Goal: Task Accomplishment & Management: Complete application form

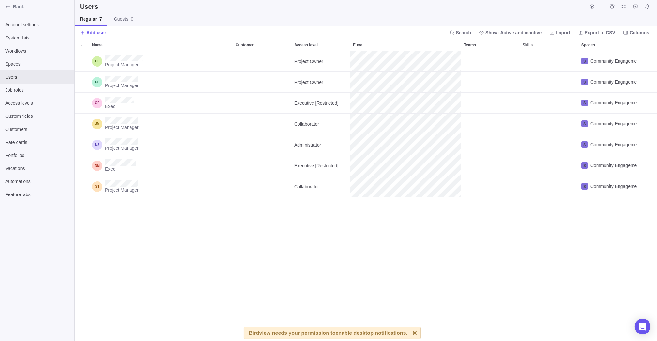
scroll to position [285, 578]
click at [10, 6] on icon "Back" at bounding box center [7, 6] width 5 height 5
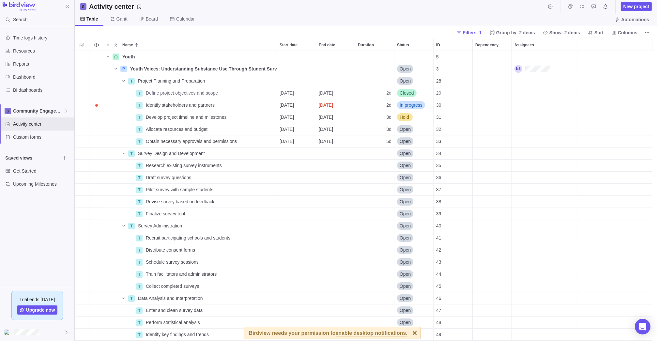
scroll to position [285, 578]
click at [107, 58] on icon "Name" at bounding box center [107, 56] width 5 height 5
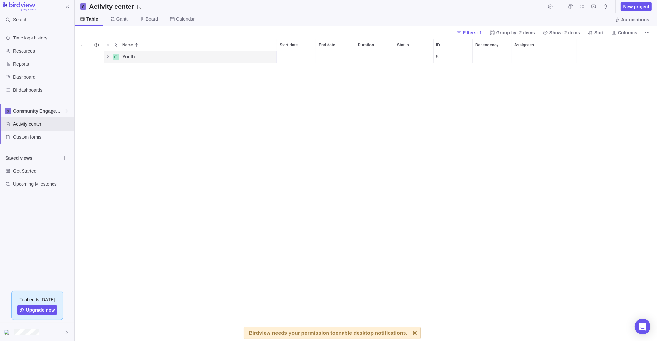
click at [107, 58] on icon "Name" at bounding box center [107, 56] width 5 height 5
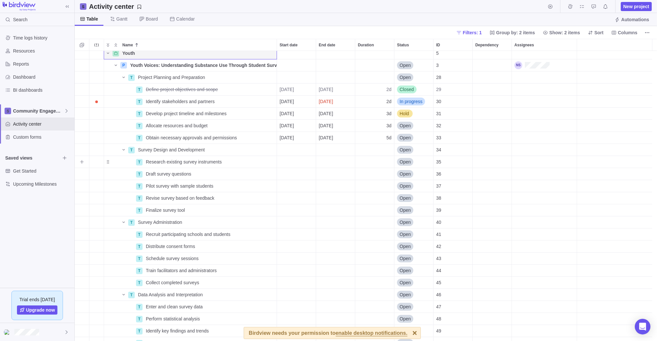
scroll to position [0, 0]
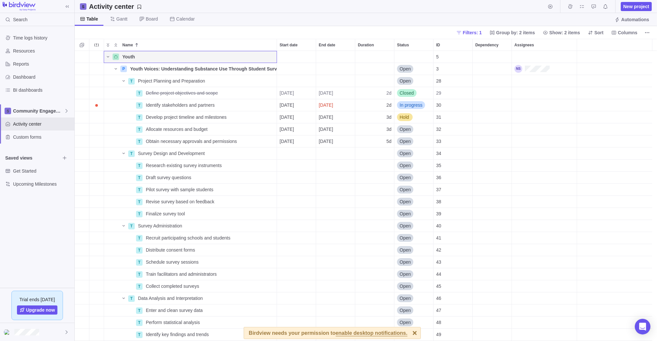
click at [108, 56] on icon "Name" at bounding box center [107, 56] width 5 height 5
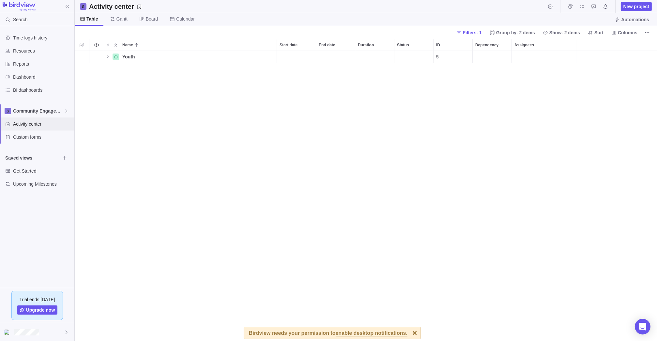
click at [36, 122] on span "Activity center" at bounding box center [42, 124] width 59 height 7
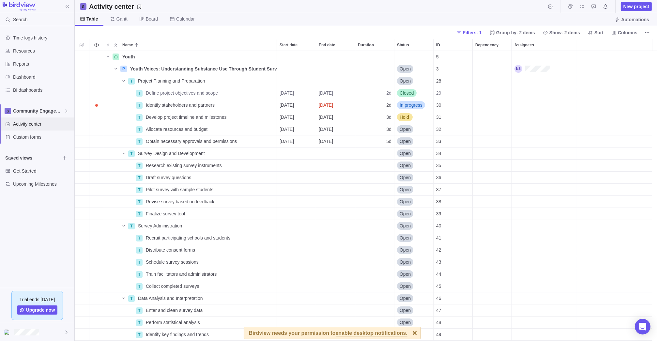
scroll to position [285, 578]
click at [23, 139] on span "Custom forms" at bounding box center [42, 137] width 59 height 7
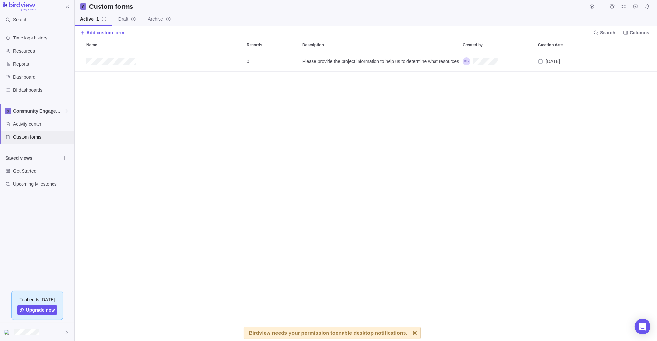
scroll to position [285, 578]
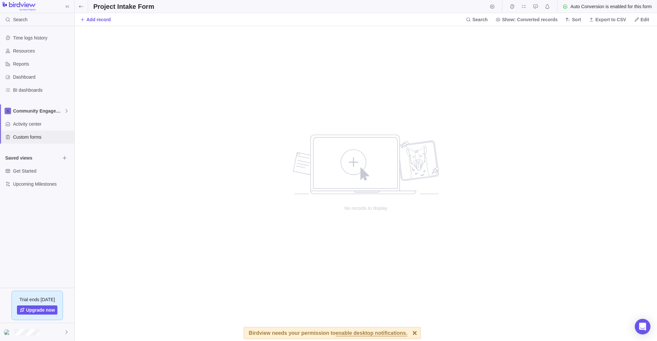
click at [23, 138] on span "Custom forms" at bounding box center [42, 137] width 59 height 7
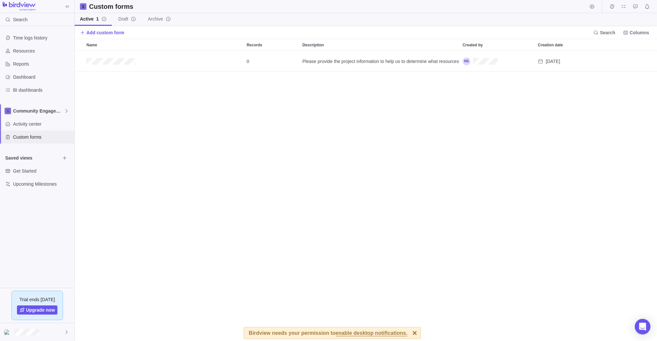
scroll to position [285, 578]
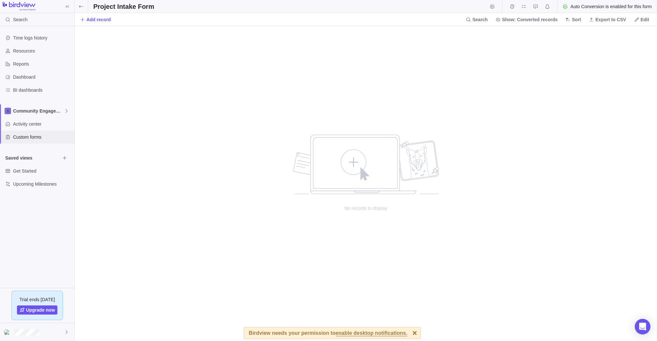
click at [22, 137] on span "Custom forms" at bounding box center [42, 137] width 59 height 7
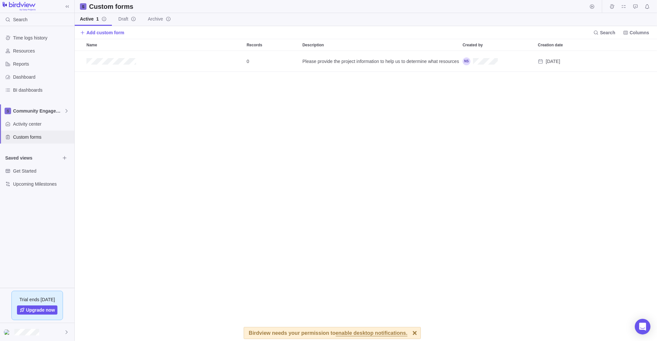
scroll to position [285, 578]
click at [24, 175] on div "Get Started" at bounding box center [37, 171] width 74 height 13
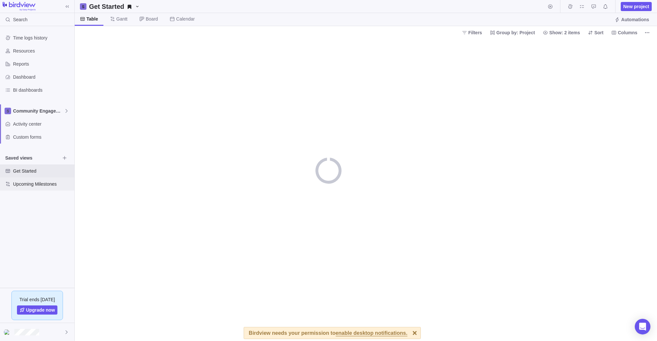
click at [24, 185] on span "Upcoming Milestones" at bounding box center [42, 184] width 59 height 7
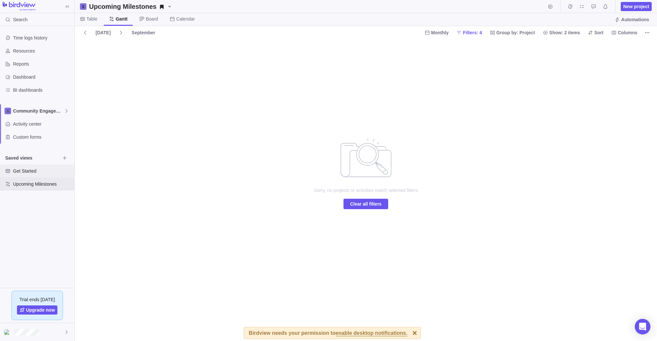
click at [24, 173] on span "Get Started" at bounding box center [42, 171] width 59 height 7
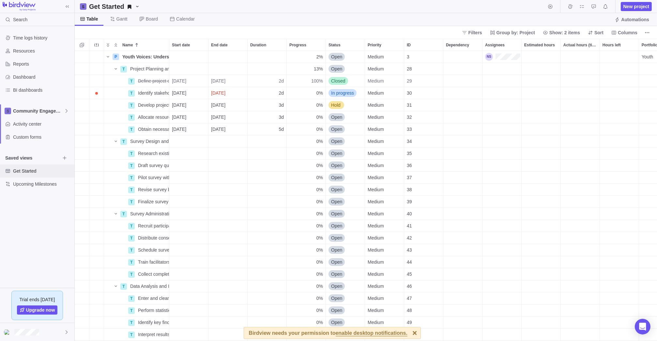
scroll to position [285, 578]
click at [29, 7] on img at bounding box center [19, 6] width 33 height 9
click at [30, 124] on span "Activity center" at bounding box center [42, 124] width 59 height 7
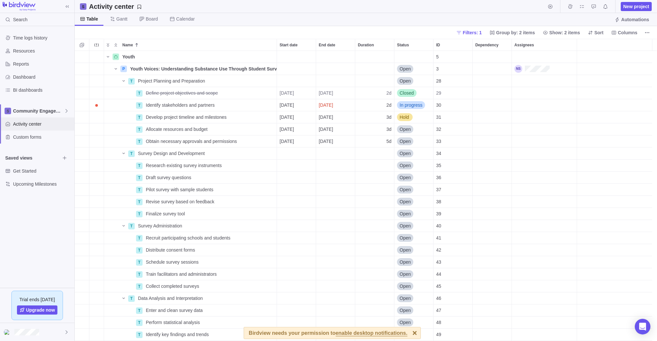
scroll to position [285, 578]
click at [27, 143] on div "Custom forms" at bounding box center [37, 137] width 74 height 13
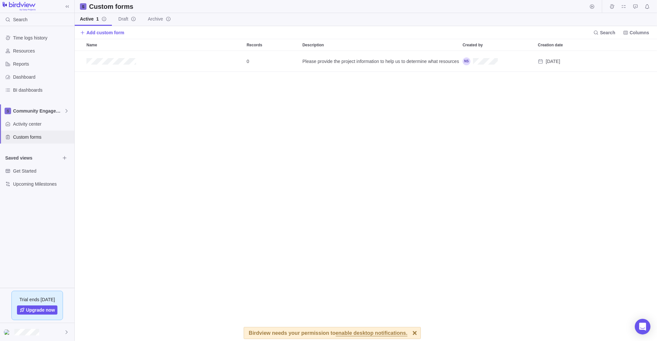
scroll to position [285, 578]
click at [30, 109] on span "Community Engagement" at bounding box center [38, 111] width 51 height 7
click at [30, 127] on span "Community Engagement" at bounding box center [37, 126] width 40 height 7
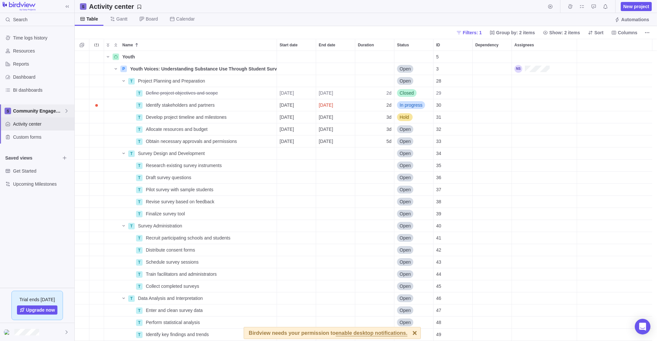
scroll to position [285, 578]
click at [32, 110] on span "Community Engagement" at bounding box center [38, 111] width 51 height 7
click at [30, 137] on span "Research and Publishing" at bounding box center [37, 138] width 40 height 7
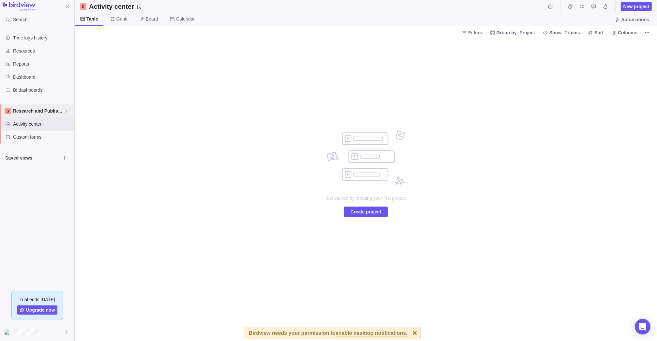
click at [28, 112] on span "Research and Publishing" at bounding box center [38, 111] width 51 height 7
click at [28, 148] on span "Stakeholders & Partnerships" at bounding box center [37, 150] width 40 height 7
click at [34, 109] on span "Stakeholders & Partnerships" at bounding box center [38, 111] width 51 height 7
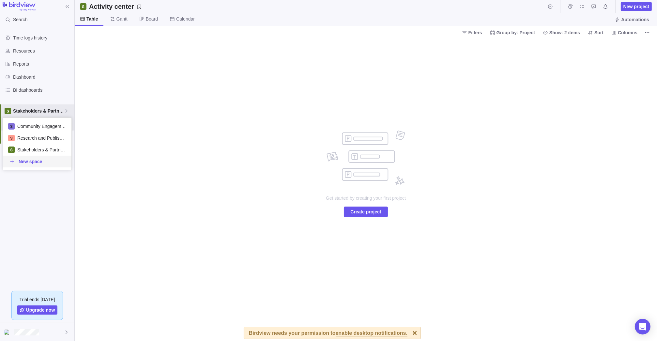
click at [30, 160] on span "New space" at bounding box center [31, 161] width 24 height 7
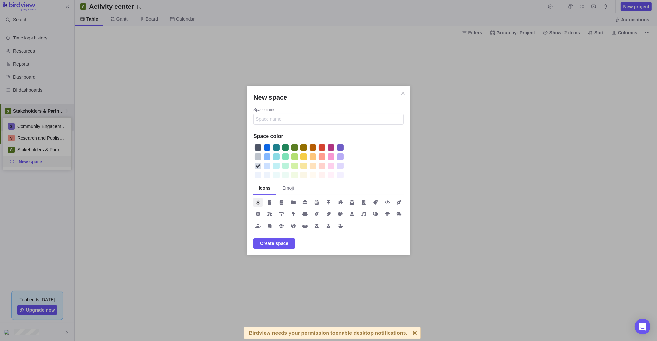
click at [401, 92] on icon "Close" at bounding box center [403, 93] width 5 height 5
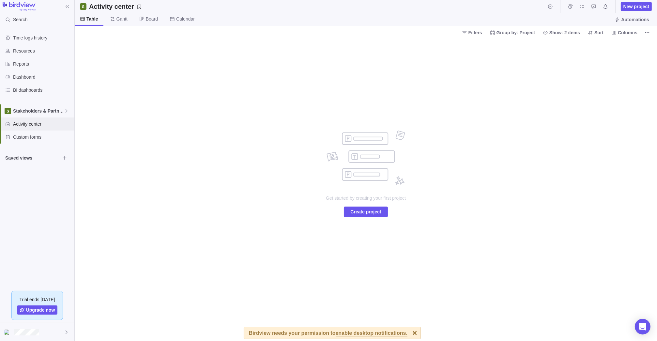
click at [34, 127] on span "Activity center" at bounding box center [42, 124] width 59 height 7
click at [23, 1] on div at bounding box center [37, 6] width 74 height 13
click at [23, 3] on img at bounding box center [19, 6] width 33 height 9
click at [71, 5] on span at bounding box center [67, 6] width 9 height 9
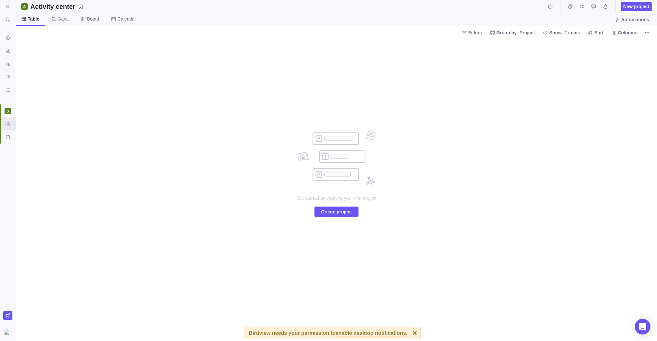
click at [10, 4] on icon at bounding box center [7, 6] width 5 height 5
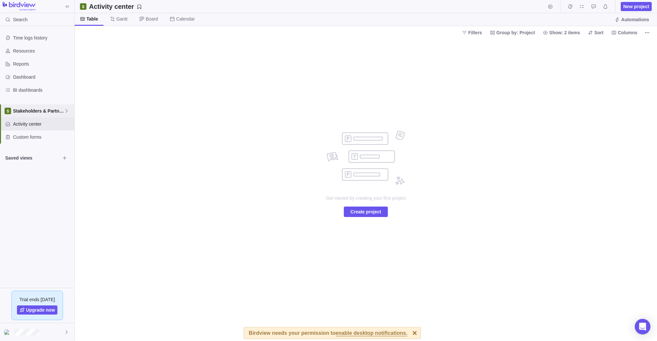
click at [28, 111] on span "Stakeholders & Partnerships" at bounding box center [38, 111] width 51 height 7
click at [29, 122] on span "Activity center" at bounding box center [42, 124] width 59 height 7
click at [25, 112] on span "Stakeholders & Partnerships" at bounding box center [38, 111] width 51 height 7
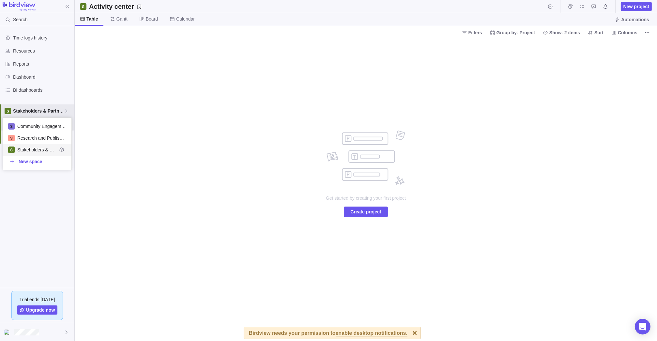
scroll to position [47, 64]
click at [33, 127] on span "Community Engagement" at bounding box center [37, 126] width 40 height 7
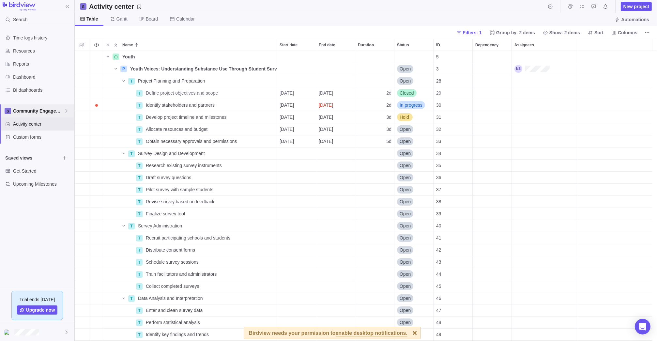
scroll to position [285, 578]
click at [466, 6] on span "New project" at bounding box center [637, 6] width 26 height 7
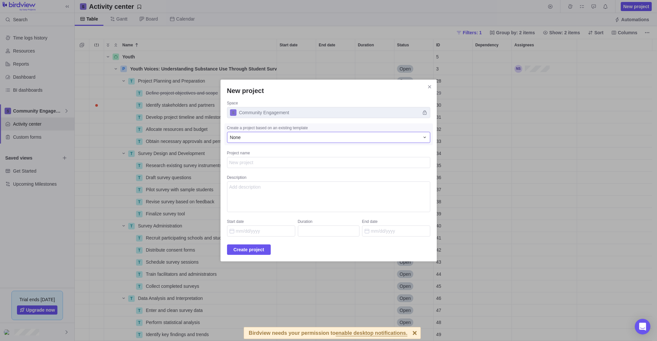
click at [303, 140] on div "None" at bounding box center [325, 137] width 190 height 7
click at [284, 122] on div "New project Space Community Engagement Create a project based on an existing te…" at bounding box center [328, 170] width 657 height 341
click at [264, 163] on textarea "Project name" at bounding box center [328, 162] width 203 height 11
type textarea "x"
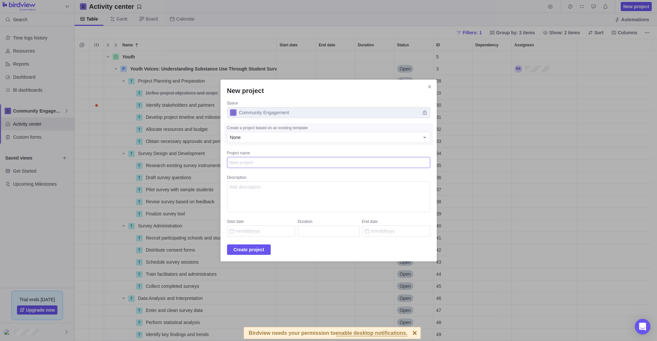
type textarea "D"
type textarea "x"
type textarea "Dr"
type textarea "x"
type textarea "Dru"
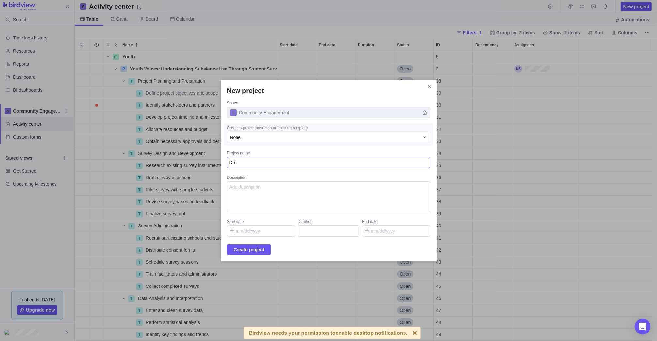
type textarea "x"
type textarea "Drug"
type textarea "x"
type textarea "Drug"
type textarea "x"
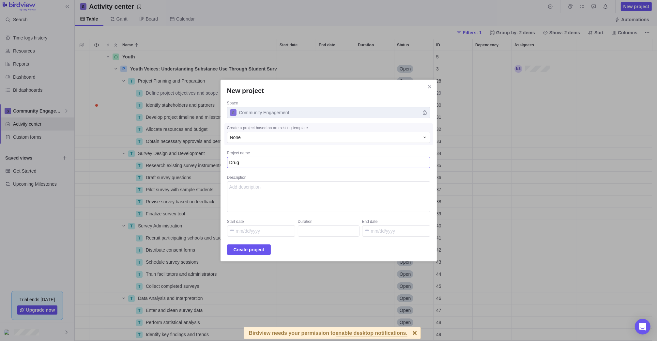
type textarea "Drug C"
type textarea "x"
type textarea "Drug Ch"
type textarea "x"
type textarea "Drug Che"
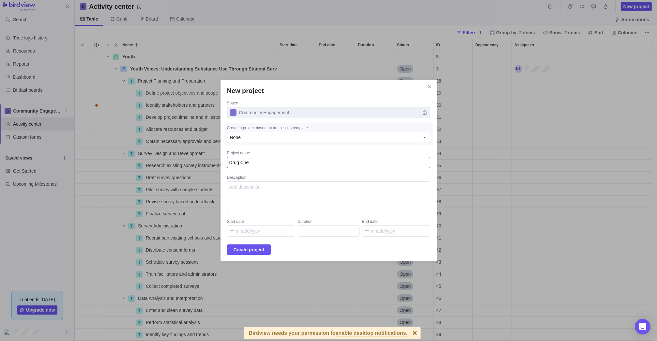
type textarea "x"
type textarea "Drug Chec"
type textarea "x"
type textarea "Drug Check"
type textarea "x"
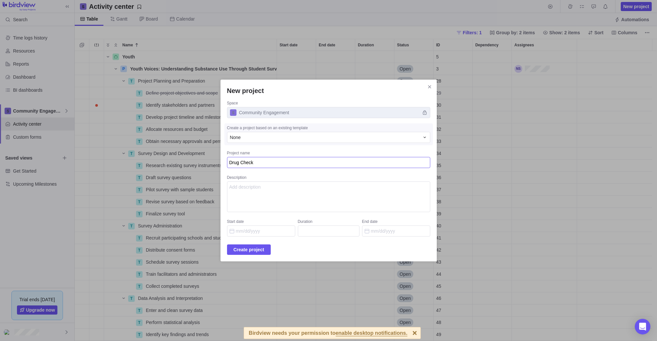
type textarea "Drug [PERSON_NAME]"
type textarea "x"
type textarea "Drug Checkin"
type textarea "x"
type textarea "Drug Checkin"
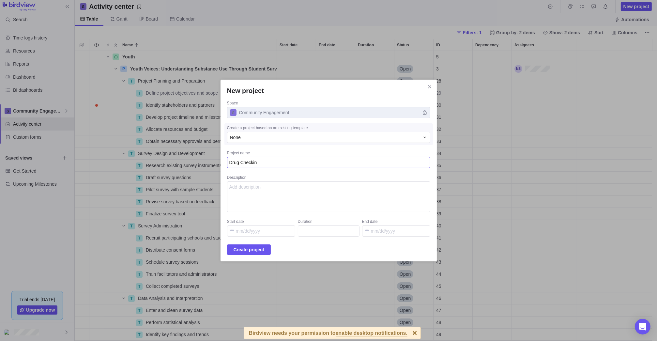
type textarea "x"
type textarea "Drug Checkin"
type textarea "x"
type textarea "Drug Checking"
type textarea "x"
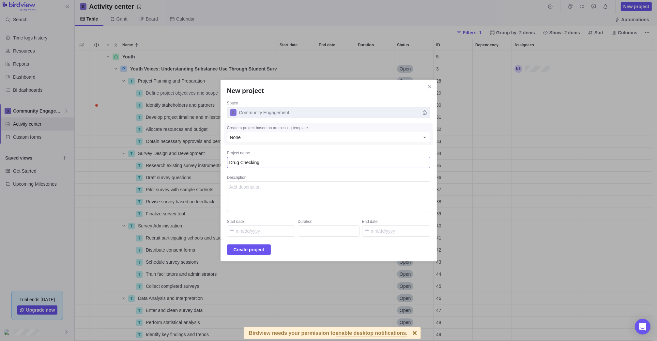
type textarea "Drug Checking"
type textarea "x"
type textarea "Drug Checking W"
type textarea "x"
type textarea "Drug Checking Wo"
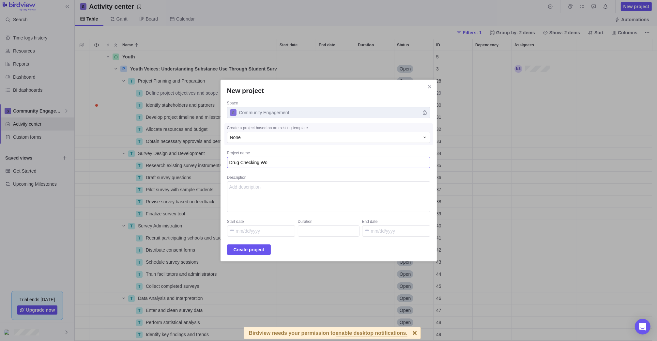
type textarea "x"
type textarea "Drug Checking Wor"
type textarea "x"
type textarea "Drug Checking Work"
type textarea "x"
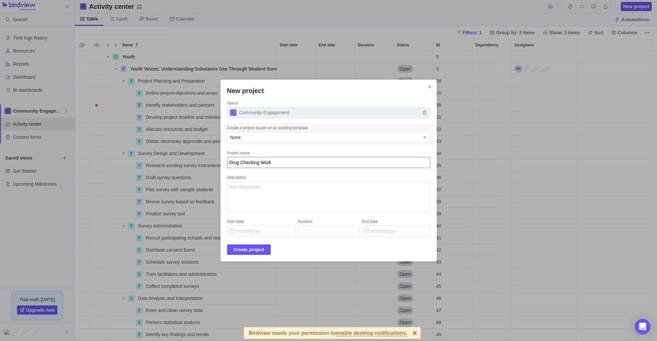
type textarea "Drug Checking Worki"
type textarea "x"
type textarea "Drug Checking Workin"
type textarea "x"
type textarea "Drug Checking Working"
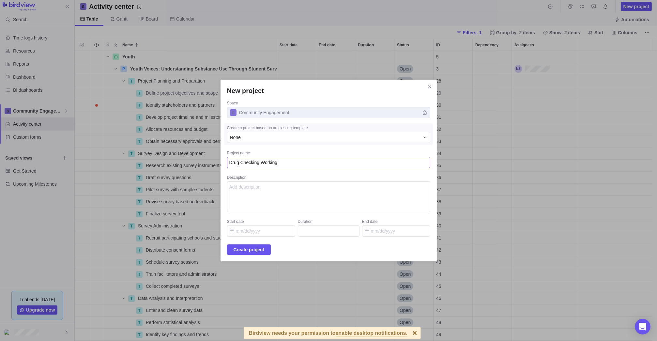
type textarea "x"
type textarea "Drug Checking Working"
type textarea "x"
type textarea "Drug Checking Working G"
type textarea "x"
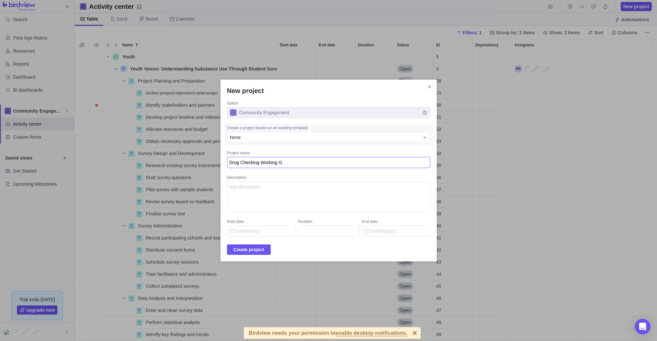
type textarea "Drug Checking Working Gr"
type textarea "x"
type textarea "Drug Checking Working Gro"
type textarea "x"
type textarea "Drug Checking Working Grou"
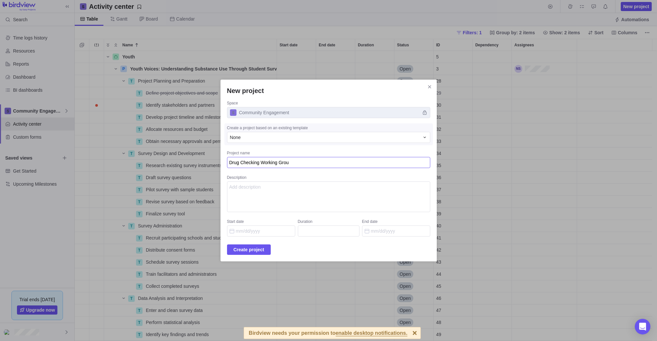
type textarea "x"
type textarea "Drug Checking Working Group"
type textarea "x"
type textarea "C"
type textarea "x"
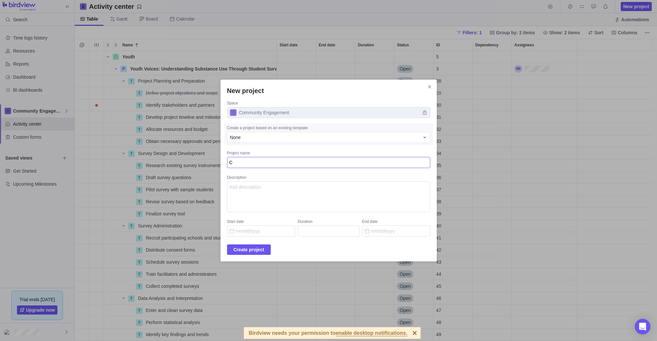
type textarea "CS"
type textarea "x"
type textarea "CSU"
type textarea "x"
type textarea "CSUC"
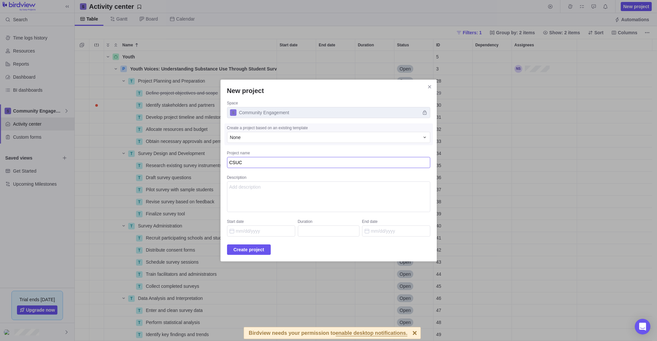
type textarea "x"
type textarea "[DEMOGRAPHIC_DATA]"
type textarea "x"
type textarea "[DEMOGRAPHIC_DATA]"
type textarea "x"
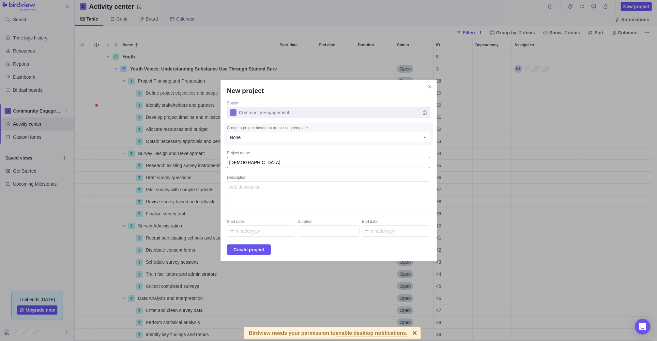
type textarea "[DEMOGRAPHIC_DATA]"
click at [264, 231] on input "Start date" at bounding box center [261, 231] width 68 height 11
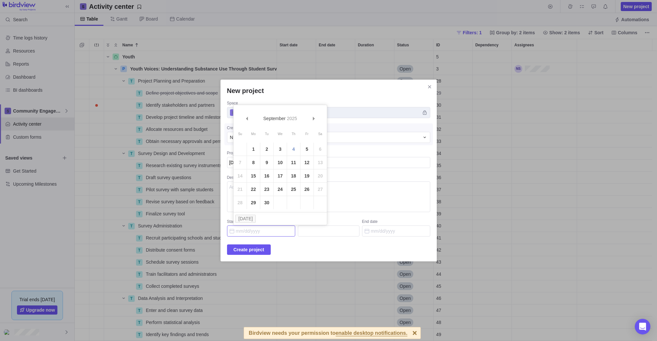
click at [296, 147] on link "4" at bounding box center [293, 149] width 13 height 13
type input "[DATE]"
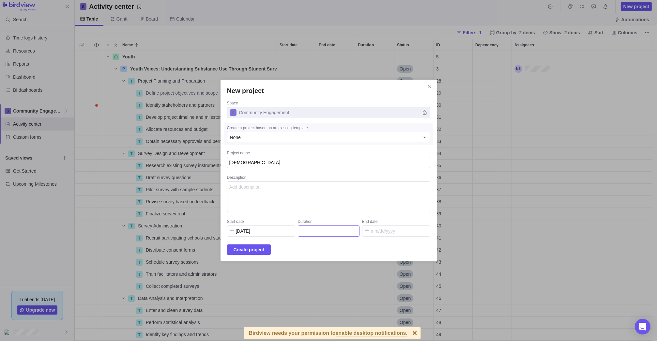
click at [328, 228] on input "Duration" at bounding box center [329, 231] width 62 height 11
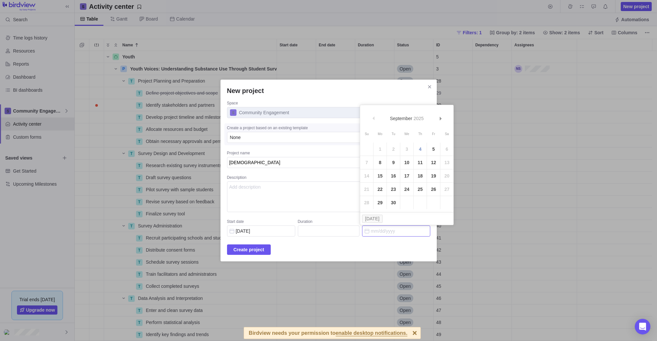
click at [388, 232] on input "End date" at bounding box center [396, 231] width 68 height 11
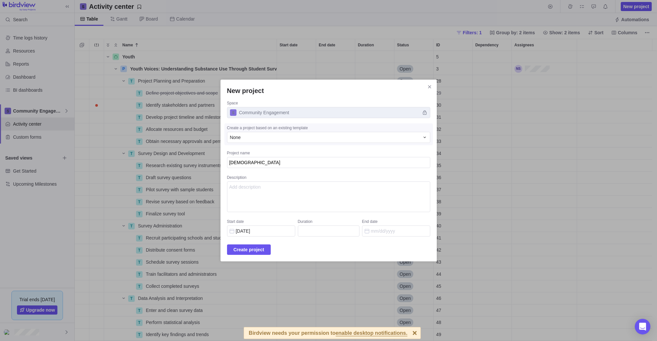
drag, startPoint x: 257, startPoint y: 248, endPoint x: 259, endPoint y: 244, distance: 4.1
click at [257, 248] on span "Create project" at bounding box center [249, 250] width 31 height 8
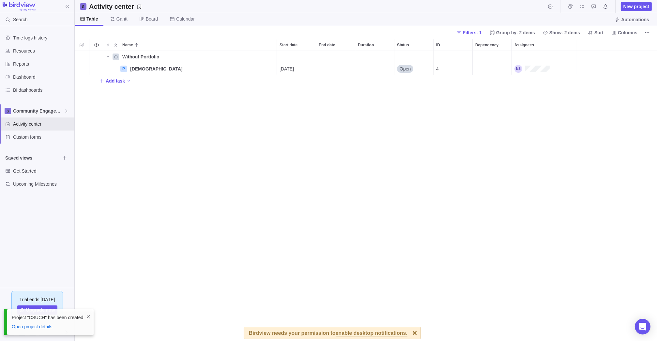
scroll to position [285, 578]
click at [124, 79] on div "Add task" at bounding box center [115, 80] width 32 height 9
drag, startPoint x: 422, startPoint y: 143, endPoint x: 463, endPoint y: 116, distance: 48.9
click at [422, 143] on div "Name Start date End date Duration Status ID Dependency Assignees Without Portfo…" at bounding box center [366, 190] width 583 height 302
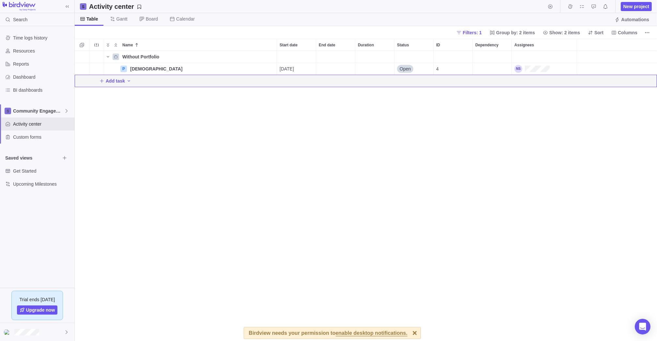
click at [466, 8] on span "New project" at bounding box center [637, 6] width 26 height 7
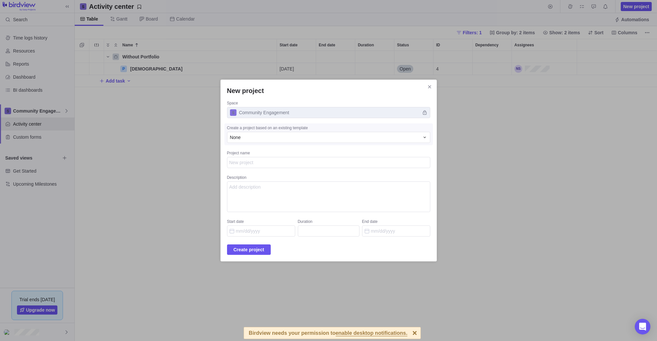
type textarea "x"
click at [427, 85] on icon "Close" at bounding box center [429, 86] width 5 height 5
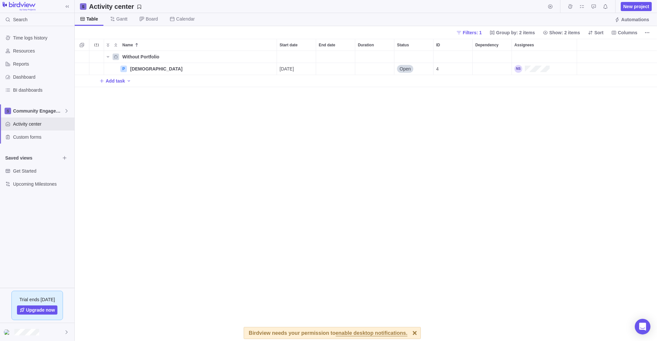
click at [466, 30] on icon "More actions" at bounding box center [647, 32] width 5 height 5
click at [466, 72] on span "Import from CSV" at bounding box center [578, 73] width 34 height 7
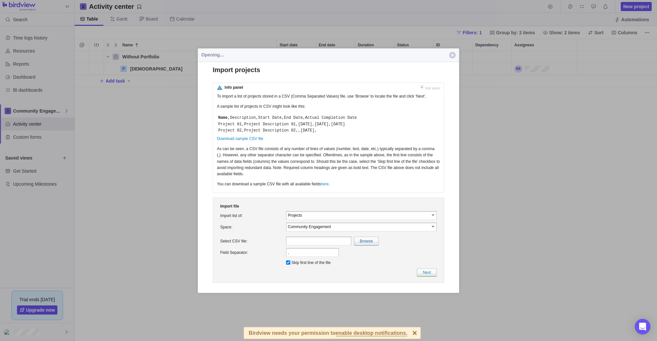
scroll to position [0, 0]
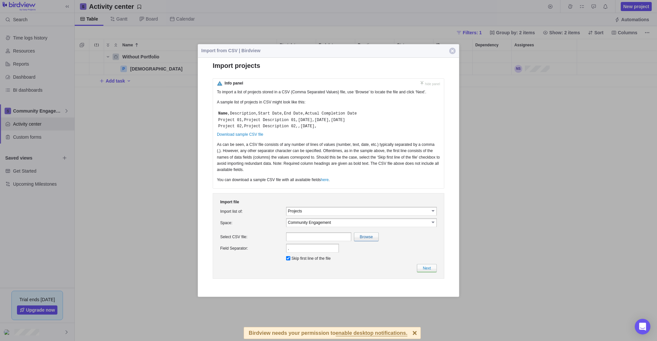
click at [248, 136] on link "Download sample CSV file" at bounding box center [240, 134] width 46 height 5
click at [330, 213] on input "Projects" at bounding box center [358, 211] width 141 height 6
drag, startPoint x: 330, startPoint y: 213, endPoint x: 309, endPoint y: 235, distance: 30.7
click at [309, 235] on li "Projects" at bounding box center [362, 233] width 150 height 6
click at [305, 218] on td "Community Engagement select Community Engagement Research and Publishing Stakeh…" at bounding box center [361, 222] width 153 height 11
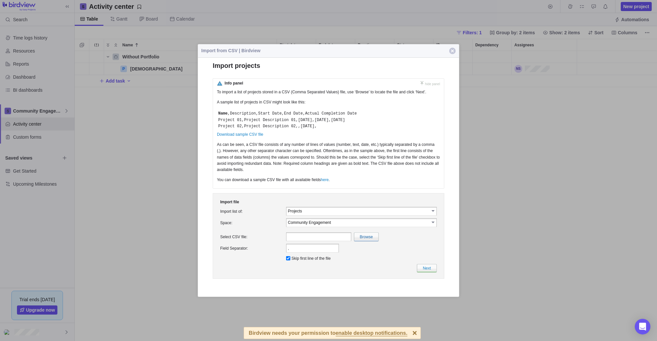
click at [307, 225] on input "Community Engagement" at bounding box center [358, 223] width 141 height 6
click at [327, 239] on li "Research and Publishing" at bounding box center [362, 238] width 150 height 6
type input "Research and Publishing"
click at [312, 237] on input "text" at bounding box center [318, 236] width 65 height 9
click at [363, 237] on input "file" at bounding box center [224, 237] width 309 height 8
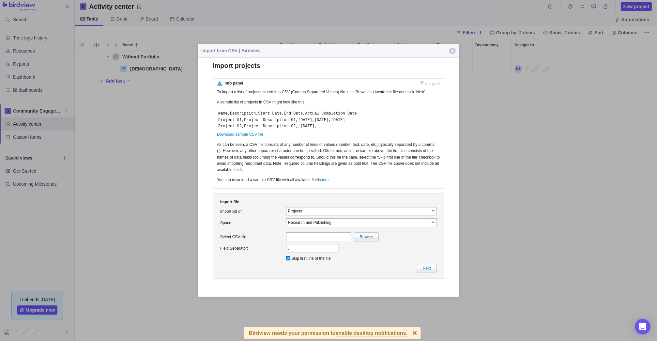
click at [372, 241] on input "file" at bounding box center [224, 237] width 309 height 8
type input "C:\fakepath\ProjectsImport.csv.xlsx"
type input "ProjectsImport.csv.xlsx"
drag, startPoint x: 310, startPoint y: 51, endPoint x: 284, endPoint y: 21, distance: 39.6
click at [284, 21] on body "Search Time logs history Resources Reports Dashboard BI dashboards Community En…" at bounding box center [328, 170] width 657 height 341
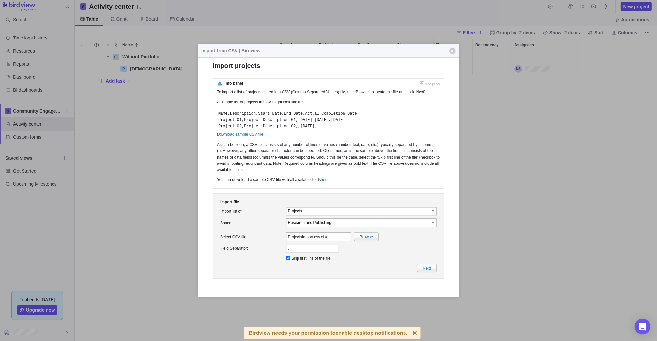
drag, startPoint x: 482, startPoint y: 79, endPoint x: 321, endPoint y: 103, distance: 163.1
click at [321, 103] on p "A sample list of projects in CSV might look like this:" at bounding box center [328, 103] width 223 height 9
click at [365, 331] on span "enable desktop notifications." at bounding box center [372, 334] width 72 height 6
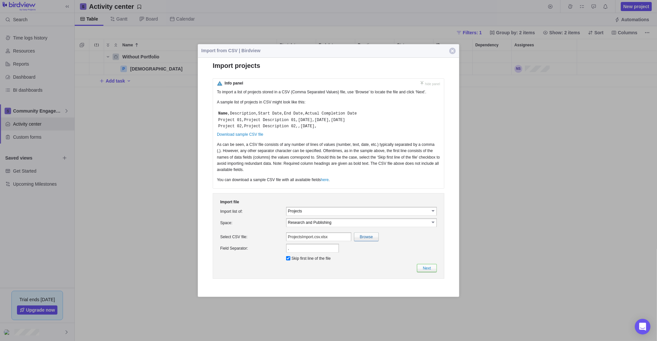
click at [431, 268] on link "Next" at bounding box center [427, 268] width 20 height 8
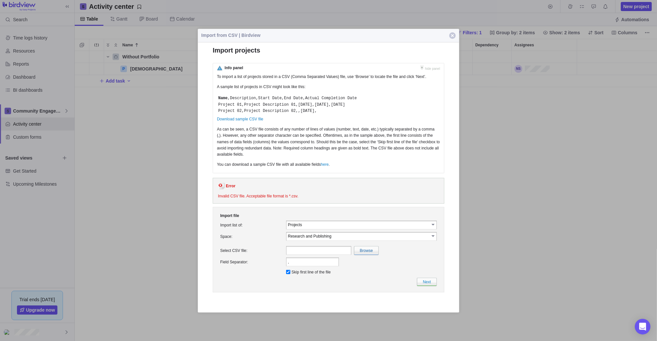
click at [377, 254] on input "file" at bounding box center [224, 250] width 309 height 8
type input "C:\fakepath\ProjectsImport.csv"
type input "ProjectsImport.csv"
click at [430, 285] on link "Next" at bounding box center [427, 281] width 20 height 8
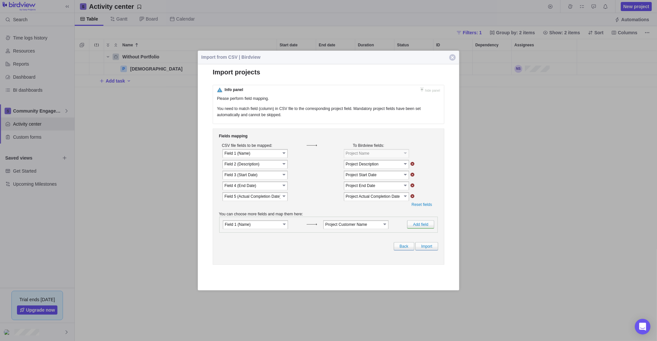
click at [283, 156] on link "select" at bounding box center [285, 153] width 6 height 7
click at [406, 167] on link "select" at bounding box center [406, 164] width 6 height 7
click at [314, 140] on div "Fields mapping CSV file fields to be mapped: To Birdview fields: select" at bounding box center [329, 197] width 232 height 136
click at [280, 157] on td "Field 1 (﻿Name)" at bounding box center [252, 153] width 59 height 7
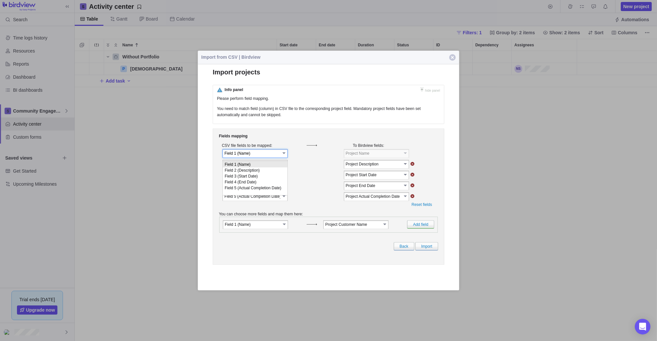
click at [280, 157] on td "Field 1 (﻿Name)" at bounding box center [252, 153] width 59 height 7
click at [407, 156] on link "select" at bounding box center [406, 153] width 6 height 7
click at [406, 167] on link "select" at bounding box center [406, 164] width 6 height 7
click at [425, 167] on td at bounding box center [423, 164] width 26 height 10
click at [385, 228] on link "select" at bounding box center [386, 224] width 6 height 7
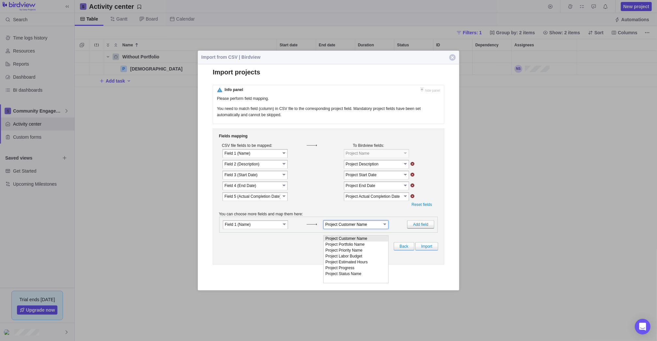
click at [385, 228] on link "select" at bounding box center [386, 224] width 6 height 7
click at [430, 250] on link "Import" at bounding box center [427, 246] width 23 height 8
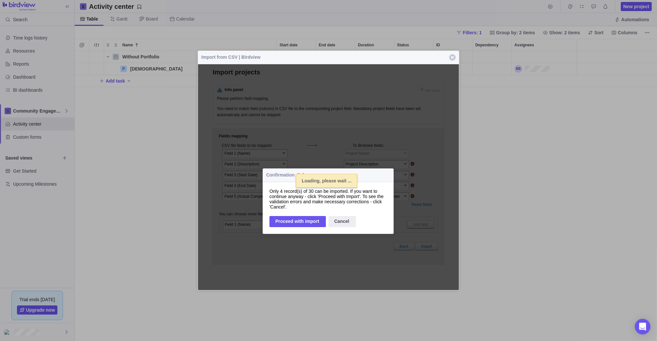
select select
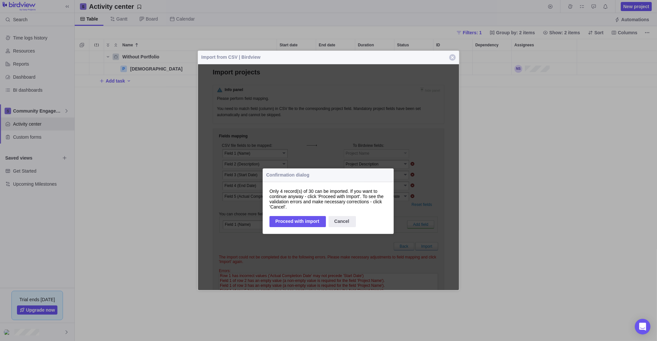
scroll to position [285, 578]
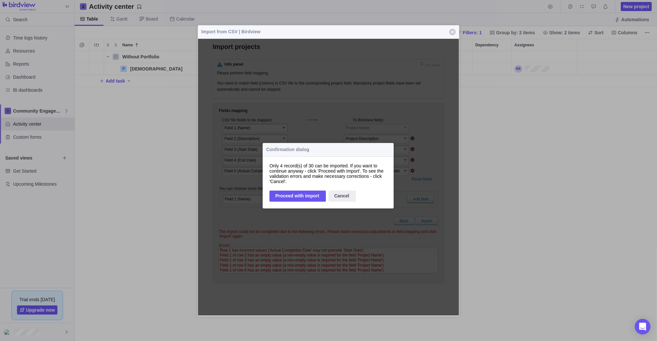
click at [299, 199] on div "Proceed with import" at bounding box center [298, 195] width 56 height 11
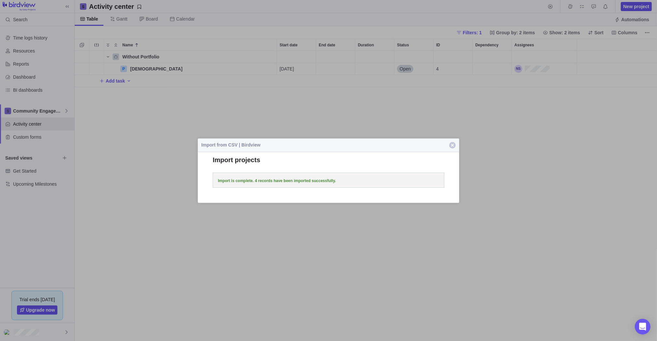
click at [452, 144] on span "button" at bounding box center [453, 145] width 7 height 7
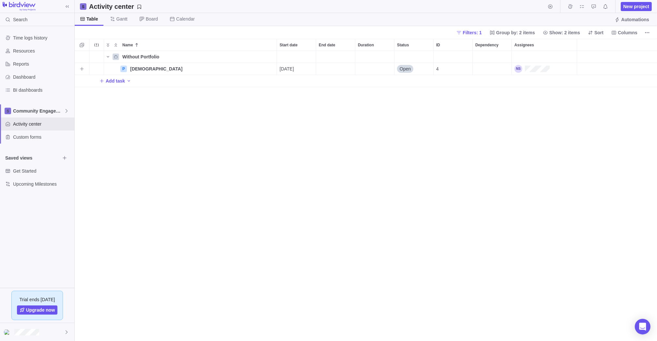
click at [125, 69] on div "P" at bounding box center [123, 69] width 7 height 7
click at [124, 68] on div "P" at bounding box center [123, 69] width 7 height 7
click at [0, 0] on span "Details" at bounding box center [0, 0] width 0 height 0
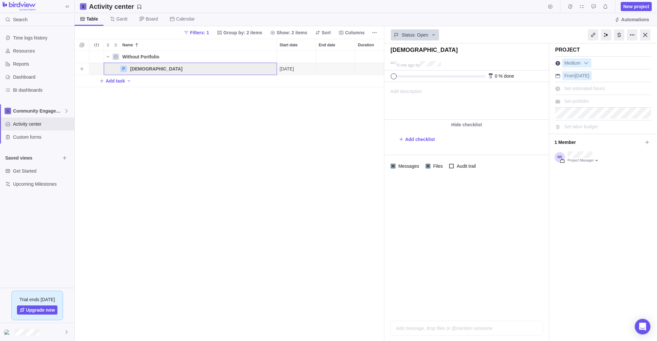
click at [0, 0] on span "Details" at bounding box center [0, 0] width 0 height 0
click at [131, 57] on span "Without Portfolio" at bounding box center [140, 57] width 37 height 7
click at [110, 58] on icon "Name" at bounding box center [107, 56] width 5 height 5
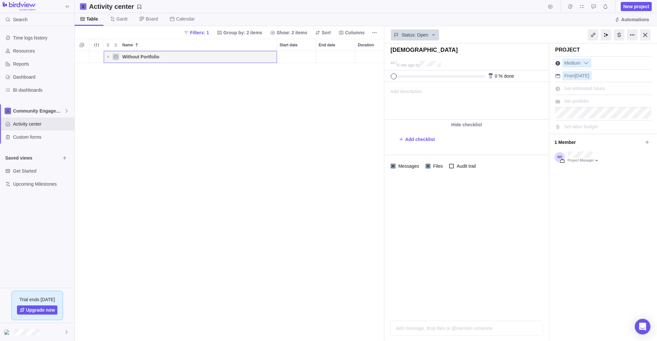
click at [110, 58] on icon "Name" at bounding box center [107, 56] width 5 height 5
click at [116, 71] on div "P CSUCH" at bounding box center [190, 69] width 173 height 12
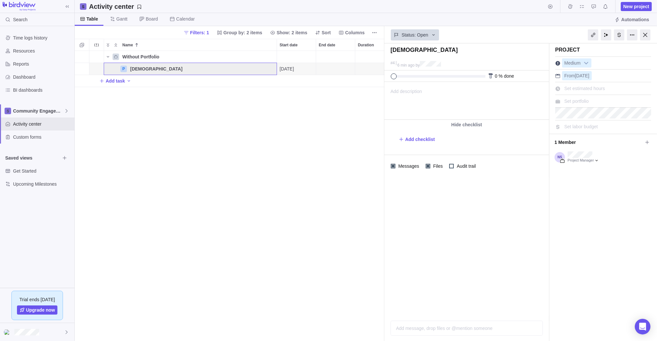
click at [171, 119] on div "Without Portfolio P CSUCH Details [DATE] Open 4 Add task" at bounding box center [230, 196] width 310 height 290
click at [466, 36] on div at bounding box center [646, 34] width 10 height 11
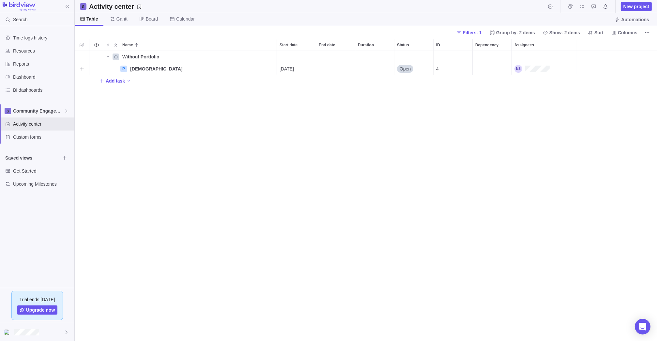
click at [447, 69] on div "4" at bounding box center [453, 69] width 39 height 12
click at [444, 70] on div "4" at bounding box center [453, 69] width 39 height 12
click at [304, 72] on div "[DATE]" at bounding box center [296, 69] width 39 height 12
click at [179, 95] on div "Name Start date End date Duration Status ID Dependency Assignees Without Portfo…" at bounding box center [366, 190] width 583 height 302
click at [128, 68] on div "[DEMOGRAPHIC_DATA]" at bounding box center [202, 69] width 149 height 12
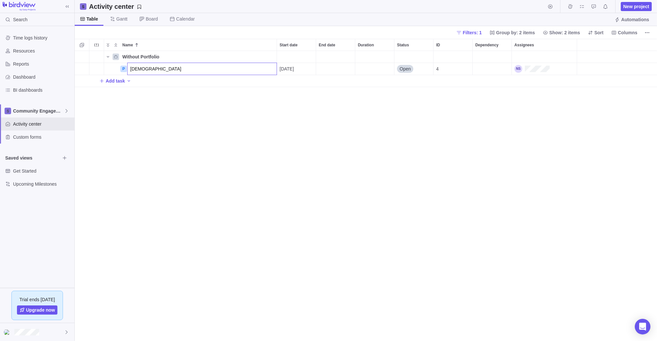
click at [25, 111] on body "Search Time logs history Resources Reports Dashboard BI dashboards Community En…" at bounding box center [328, 170] width 657 height 341
click at [43, 112] on span "Community Engagement" at bounding box center [38, 111] width 51 height 7
click at [42, 137] on span "Research and Publishing" at bounding box center [37, 138] width 40 height 7
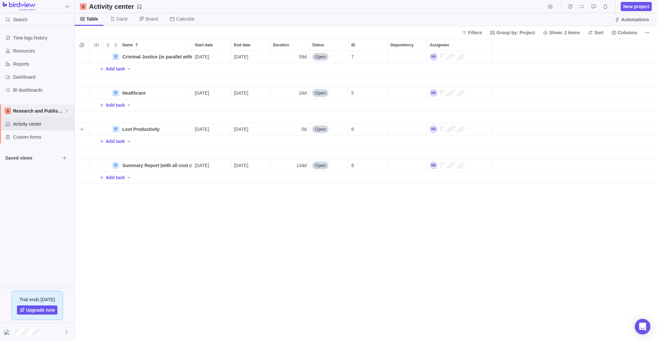
scroll to position [285, 578]
click at [466, 32] on icon "More actions" at bounding box center [647, 32] width 5 height 5
click at [466, 36] on body "Search Time logs history Resources Reports Dashboard BI dashboards Research and…" at bounding box center [328, 170] width 657 height 341
click at [466, 34] on icon "More actions" at bounding box center [647, 32] width 5 height 5
click at [31, 122] on body "Search Time logs history Resources Reports Dashboard BI dashboards Research and…" at bounding box center [328, 170] width 657 height 341
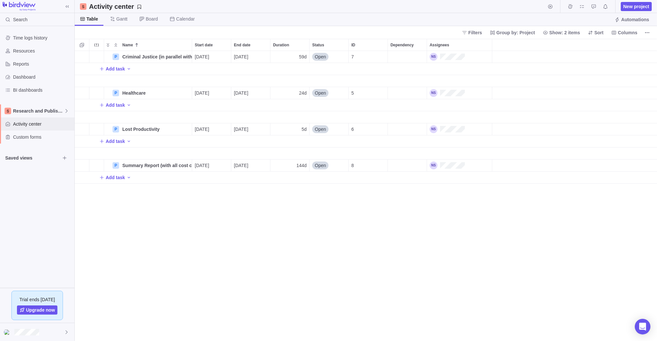
click at [31, 122] on span "Activity center" at bounding box center [42, 124] width 59 height 7
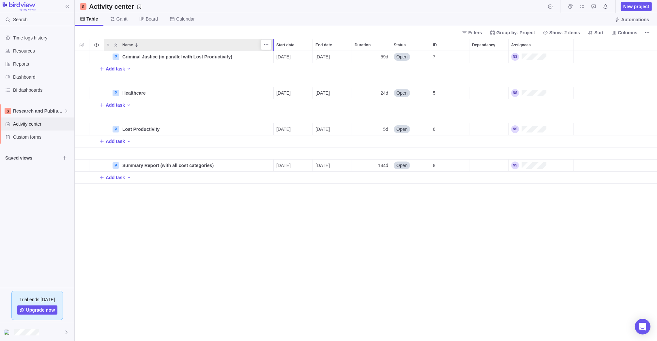
drag, startPoint x: 197, startPoint y: 45, endPoint x: 271, endPoint y: 64, distance: 76.9
click at [271, 64] on div "Name Start date End date Duration Status ID Dependency Assignees P Criminal Jus…" at bounding box center [366, 190] width 583 height 302
click at [25, 111] on span "Research and Publishing" at bounding box center [38, 111] width 51 height 7
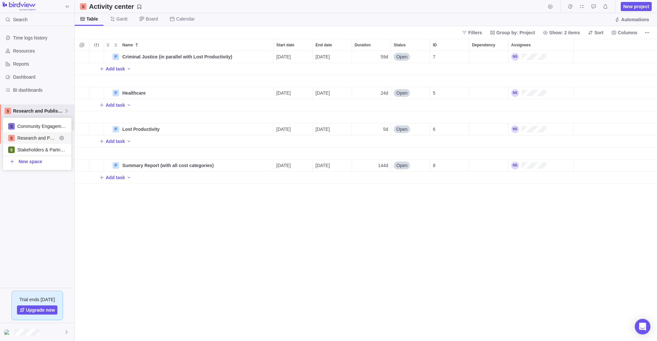
scroll to position [47, 64]
click at [26, 127] on span "Community Engagement" at bounding box center [37, 126] width 40 height 7
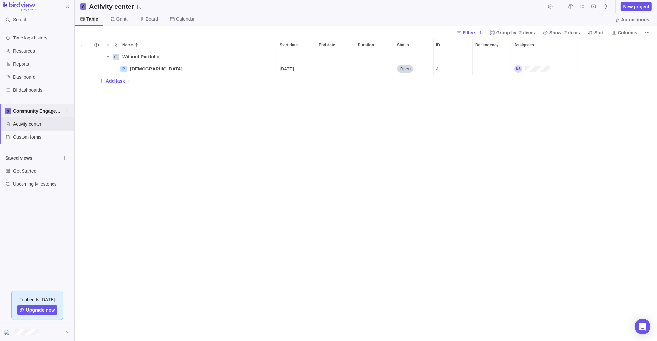
scroll to position [285, 578]
click at [0, 0] on icon "More actions" at bounding box center [0, 0] width 0 height 0
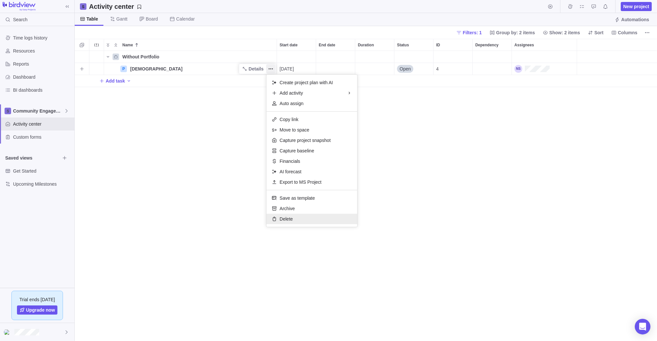
click at [298, 215] on div "Delete" at bounding box center [312, 219] width 91 height 10
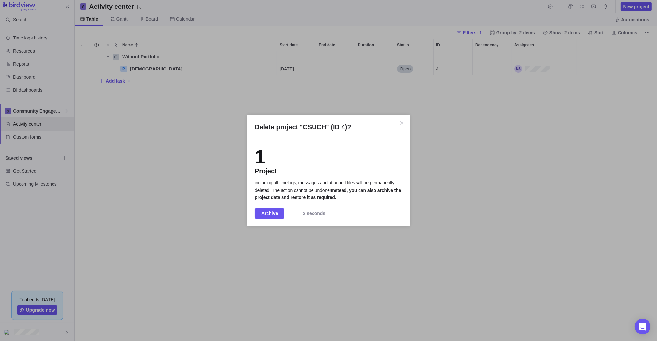
click at [270, 216] on span "Archive" at bounding box center [269, 214] width 17 height 8
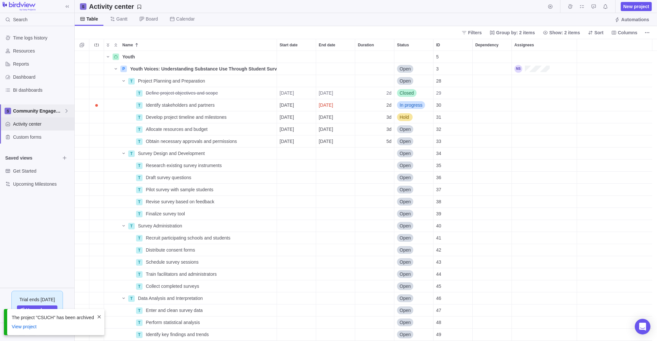
click at [57, 111] on span "Community Engagement" at bounding box center [38, 111] width 51 height 7
click at [47, 137] on span "Research and Publishing" at bounding box center [37, 138] width 40 height 7
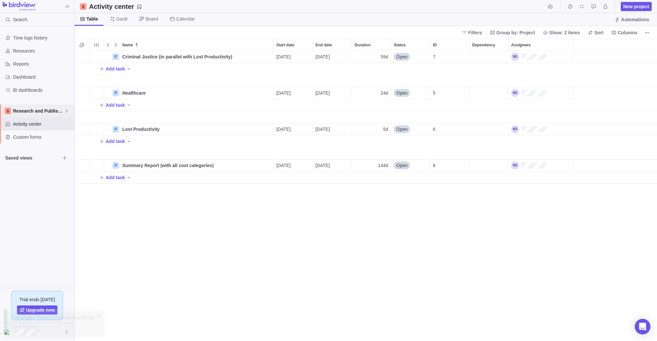
scroll to position [285, 578]
click at [466, 31] on span "More actions" at bounding box center [647, 32] width 9 height 9
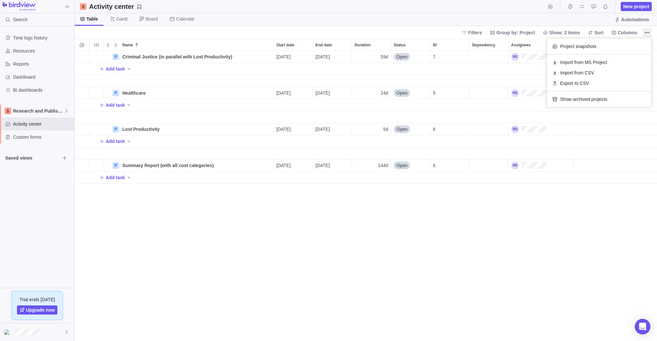
click at [121, 31] on body "Search Time logs history Resources Reports Dashboard BI dashboards Research and…" at bounding box center [328, 170] width 657 height 341
click at [0, 0] on icon "More actions" at bounding box center [0, 0] width 0 height 0
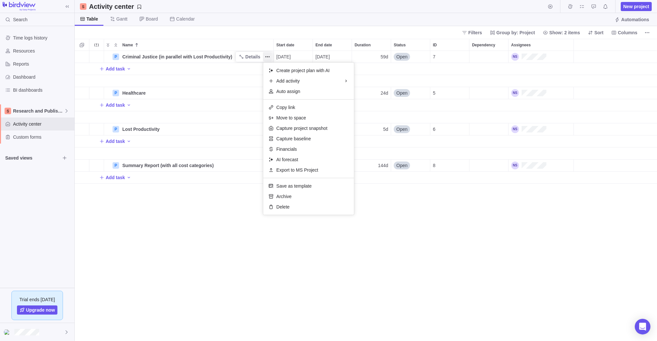
click at [257, 34] on body "Search Time logs history Resources Reports Dashboard BI dashboards Research and…" at bounding box center [328, 170] width 657 height 341
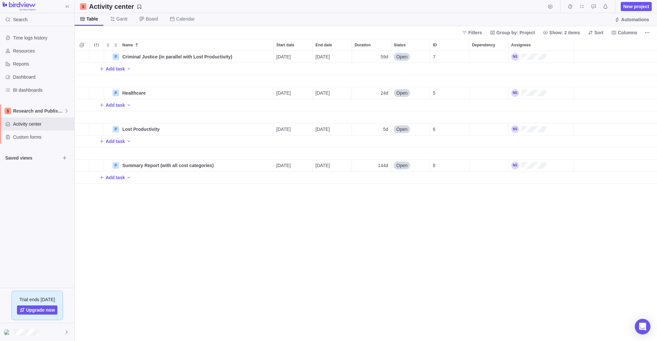
click at [466, 33] on icon "More actions" at bounding box center [647, 32] width 5 height 5
click at [466, 18] on body "Search Time logs history Resources Reports Dashboard BI dashboards Research and…" at bounding box center [328, 170] width 657 height 341
click at [466, 9] on span "My assignments" at bounding box center [582, 6] width 9 height 9
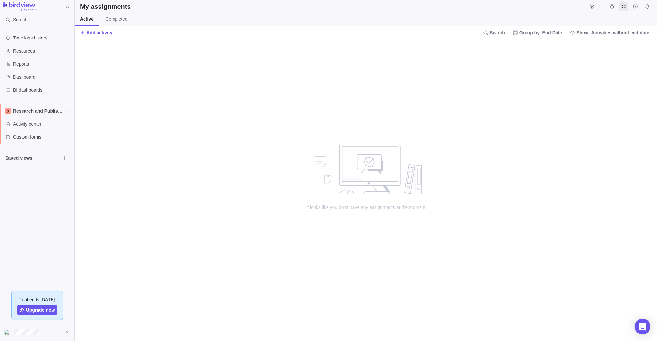
click at [466, 7] on icon "Approval requests" at bounding box center [636, 6] width 4 height 4
click at [466, 6] on icon "Time logs" at bounding box center [612, 6] width 5 height 5
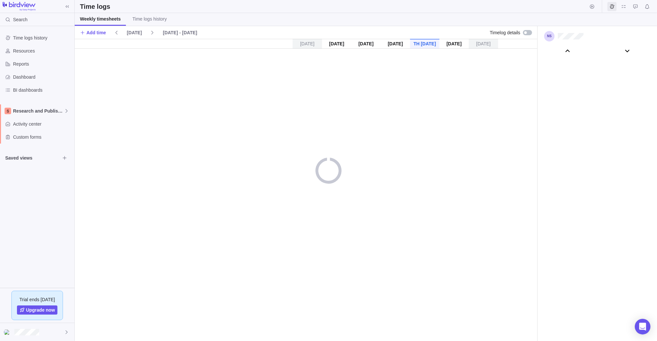
scroll to position [36276, 0]
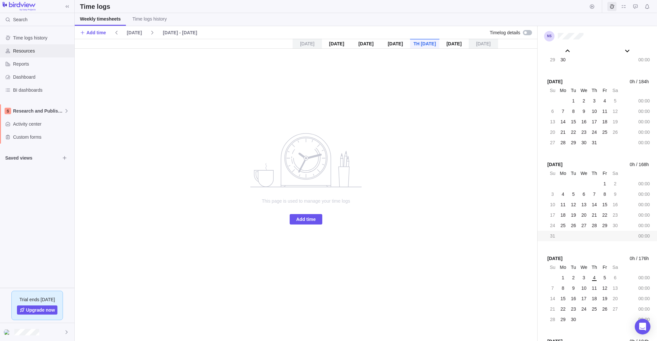
click at [20, 53] on span "Resources" at bounding box center [42, 51] width 59 height 7
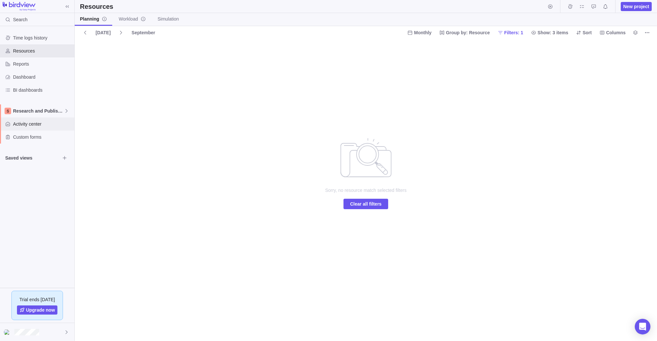
click at [23, 122] on span "Activity center" at bounding box center [42, 124] width 59 height 7
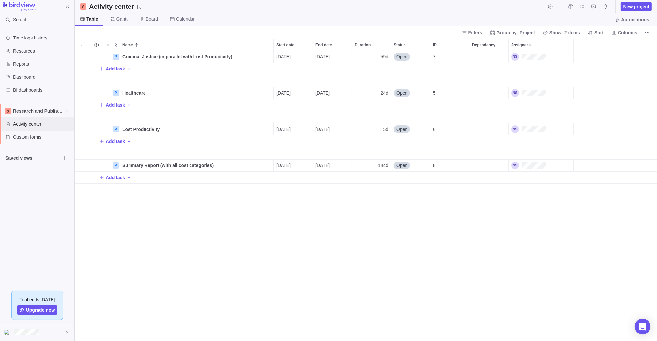
scroll to position [285, 578]
click at [466, 31] on icon "More actions" at bounding box center [647, 32] width 5 height 5
click at [61, 158] on body "Search Time logs history Resources Reports Dashboard BI dashboards Research and…" at bounding box center [328, 170] width 657 height 341
click at [61, 158] on span "Browse views" at bounding box center [64, 157] width 9 height 9
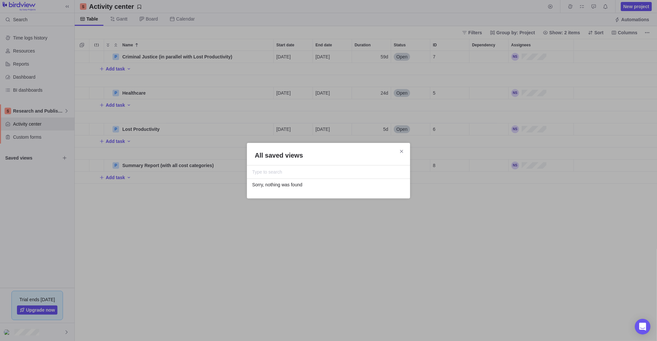
click at [406, 151] on div "All saved views" at bounding box center [328, 155] width 163 height 9
click at [398, 150] on span "Close" at bounding box center [401, 151] width 9 height 9
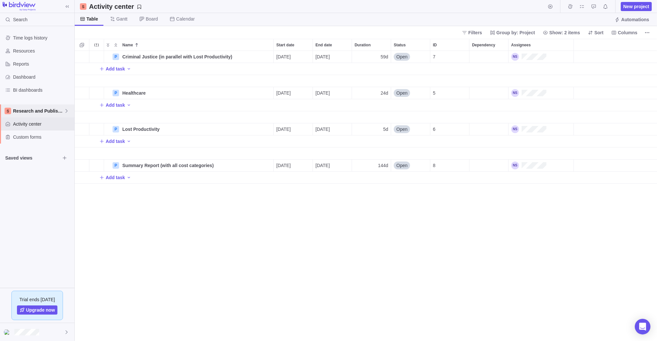
click at [29, 111] on span "Research and Publishing" at bounding box center [38, 111] width 51 height 7
click at [32, 137] on span "Research and Publishing" at bounding box center [37, 138] width 40 height 7
click at [0, 0] on div at bounding box center [0, 0] width 0 height 0
click at [466, 33] on span "More actions" at bounding box center [647, 32] width 9 height 9
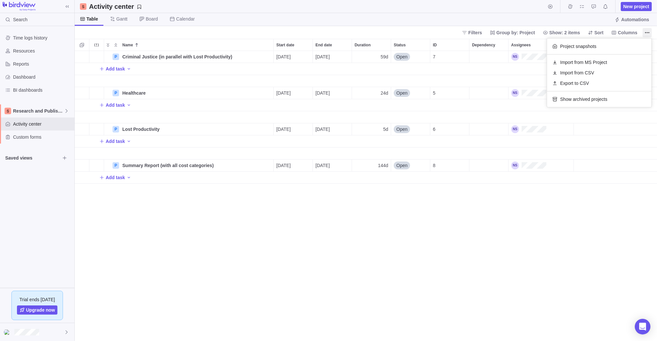
click at [410, 246] on body "Search Time logs history Resources Reports Dashboard BI dashboards Research and…" at bounding box center [328, 170] width 657 height 341
click at [466, 4] on span "New project" at bounding box center [637, 6] width 26 height 7
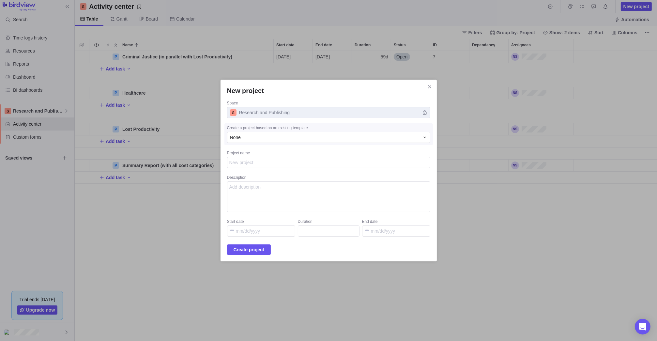
click at [427, 85] on span "Close" at bounding box center [429, 86] width 9 height 9
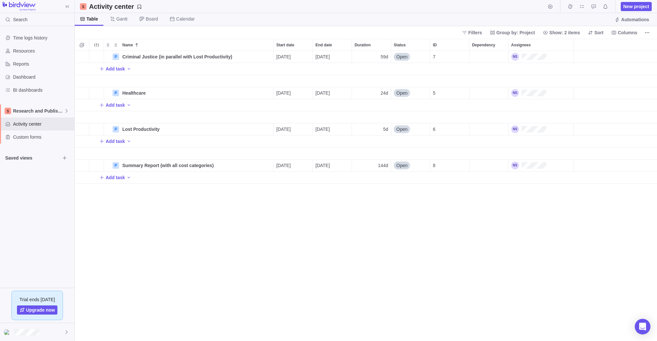
click at [466, 34] on icon "More actions" at bounding box center [647, 32] width 5 height 5
click at [466, 71] on div "Import from CSV" at bounding box center [599, 73] width 104 height 10
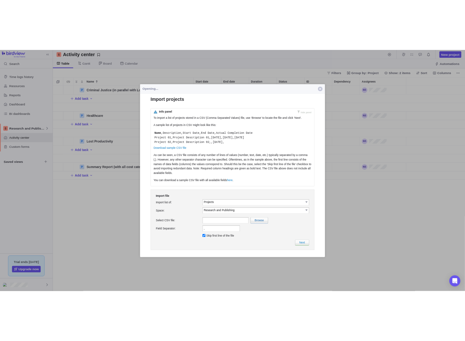
scroll to position [0, 0]
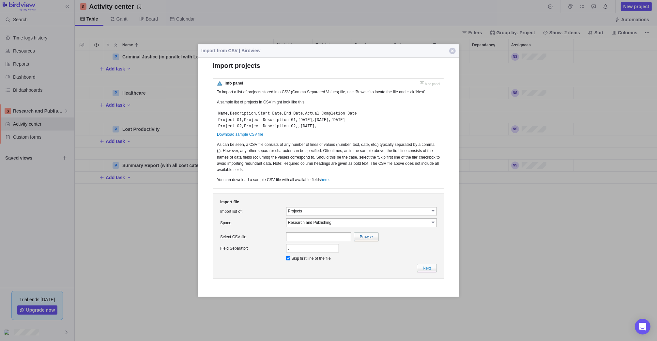
click at [451, 51] on span "button" at bounding box center [453, 51] width 7 height 7
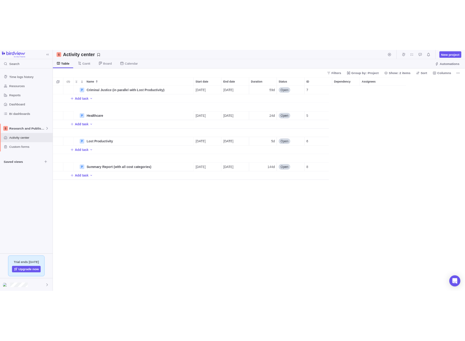
scroll to position [285, 385]
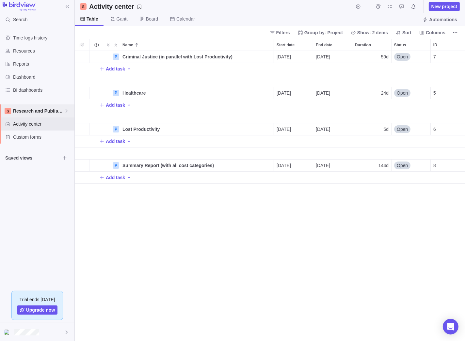
click at [28, 107] on div "Research and Publishing" at bounding box center [37, 110] width 74 height 13
click at [35, 123] on span "Community Engagement" at bounding box center [37, 126] width 40 height 7
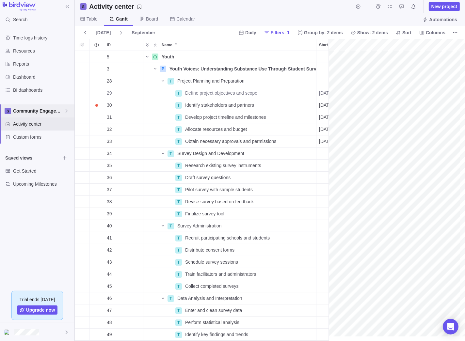
scroll to position [0, 135]
click at [35, 112] on span "Community Engagement" at bounding box center [38, 111] width 51 height 7
click at [30, 137] on span "Research and Publishing" at bounding box center [37, 138] width 40 height 7
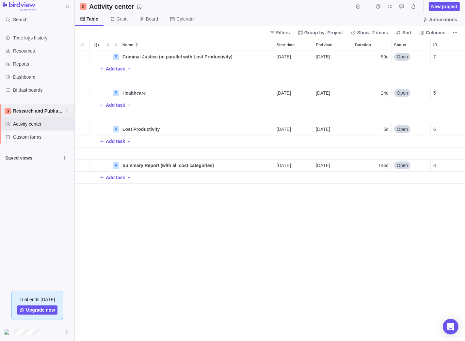
scroll to position [285, 385]
click at [443, 3] on span "New project" at bounding box center [444, 6] width 31 height 9
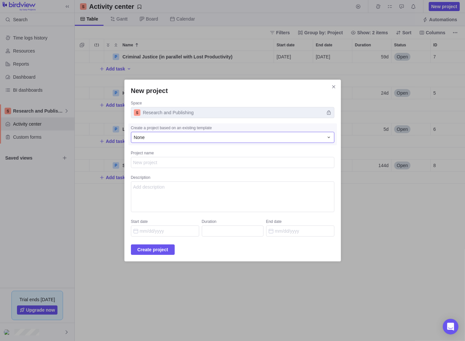
click at [171, 136] on div "None" at bounding box center [229, 137] width 190 height 7
click at [167, 160] on textarea "Project name" at bounding box center [232, 162] width 203 height 11
type textarea "x"
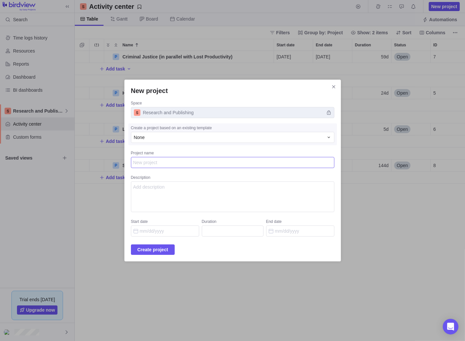
type textarea "C"
type textarea "x"
type textarea "CS"
type textarea "x"
type textarea "CSU"
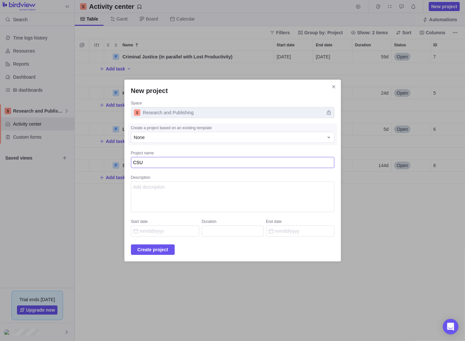
type textarea "x"
type textarea "CSUC"
type textarea "x"
type textarea "[DEMOGRAPHIC_DATA]"
type textarea "x"
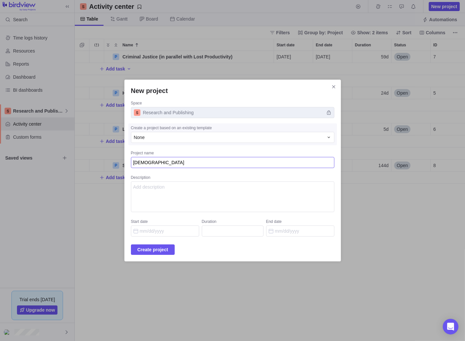
type textarea "[DEMOGRAPHIC_DATA] W"
type textarea "x"
type textarea "CSUCH Wo"
type textarea "x"
type textarea "CSUCH Wok"
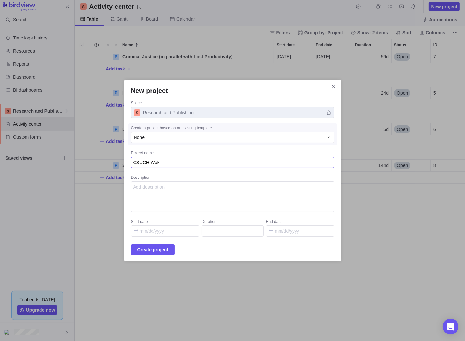
type textarea "x"
type textarea "CSUCH Wo"
type textarea "x"
type textarea "CSUCH Wor"
type textarea "x"
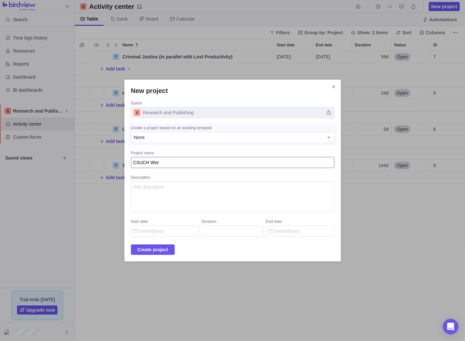
type textarea "CSUCH Work"
type textarea "x"
type textarea "CSUCH Work"
type textarea "x"
type textarea "CSUCH Work P"
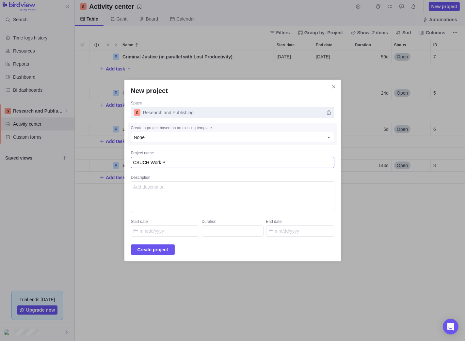
type textarea "x"
type textarea "CSUCH Work Pl"
type textarea "x"
type textarea "CSUCH Work Pla"
type textarea "x"
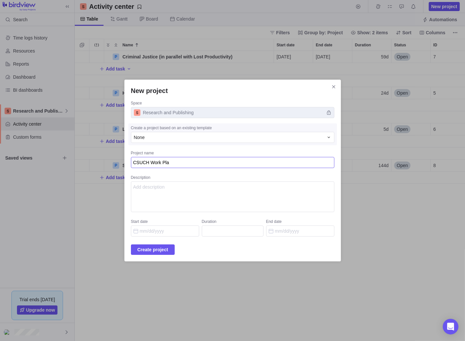
type textarea "CSUCH Work Plan"
type textarea "x"
type textarea "CSUCH Work Plan"
type textarea "x"
type textarea "CSUCH Work Plan 2"
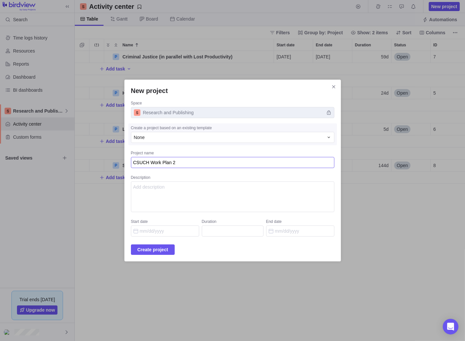
type textarea "x"
type textarea "CSUCH Work Plan 20"
type textarea "x"
type textarea "CSUCH Work Plan 202"
type textarea "x"
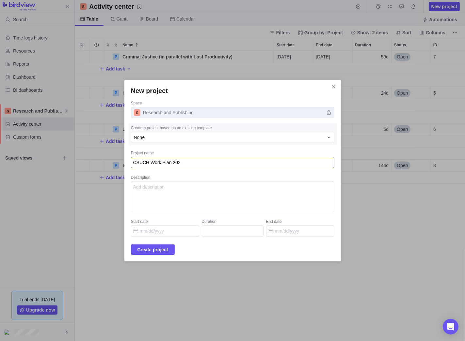
type textarea "CSUCH Work Plan 2025"
type textarea "x"
type textarea "CSUCH Work Plan 2025-"
type textarea "x"
type textarea "CSUCH Work Plan 2025-2"
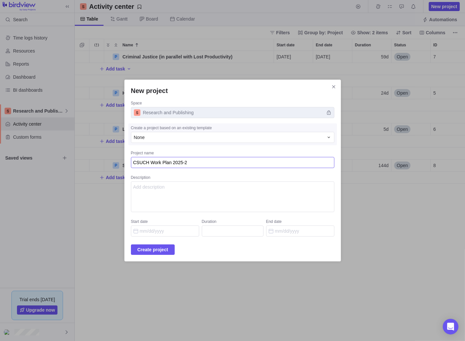
type textarea "x"
type textarea "CSUCH Work Plan 2025-20"
type textarea "x"
type textarea "CSUCH Work Plan 2025-202"
type textarea "x"
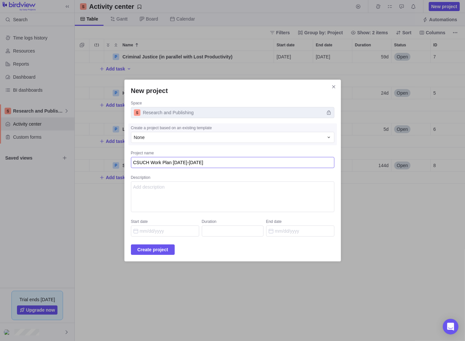
type textarea "CSUCH Work Plan [DATE]-[DATE]"
click at [160, 229] on input "Start date" at bounding box center [165, 231] width 68 height 11
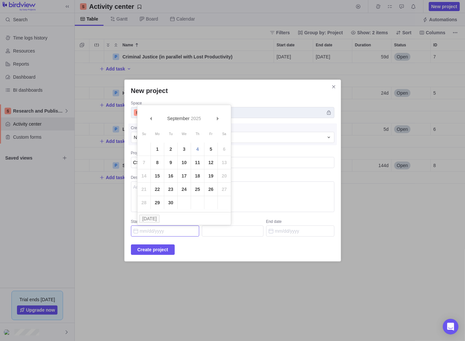
click at [166, 150] on link "2" at bounding box center [170, 149] width 13 height 13
type input "[DATE]"
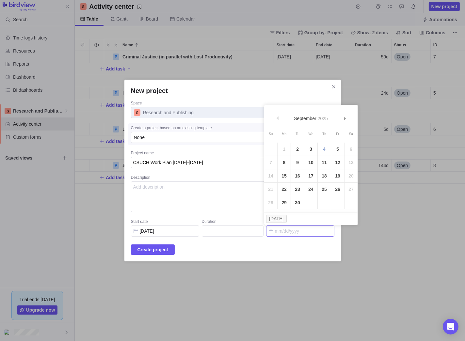
click at [287, 229] on input "End date" at bounding box center [300, 231] width 68 height 11
click at [344, 119] on span "Next" at bounding box center [345, 119] width 4 height 4
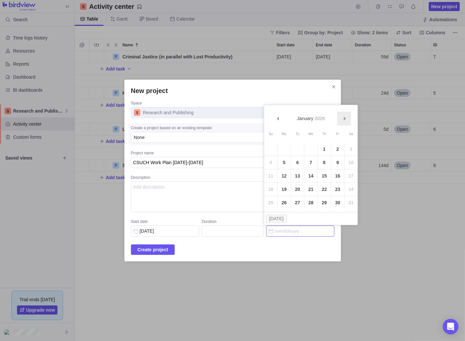
click at [344, 119] on span "Next" at bounding box center [345, 119] width 4 height 4
click at [299, 202] on link "31" at bounding box center [297, 202] width 13 height 13
type input "151"
type input "[DATE]"
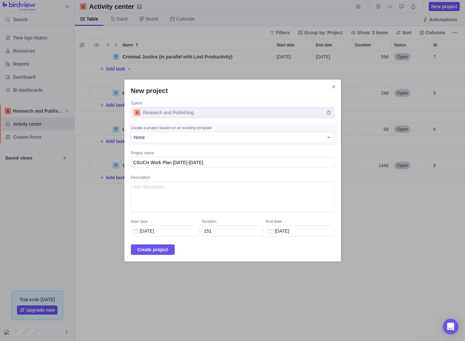
click at [165, 246] on span "Create project" at bounding box center [152, 250] width 31 height 8
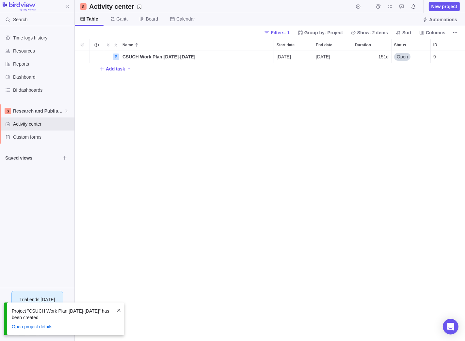
scroll to position [285, 385]
click at [454, 30] on icon "More actions" at bounding box center [454, 32] width 5 height 5
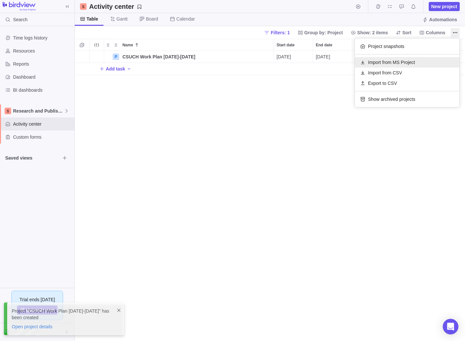
click at [395, 62] on span "Import from MS Project" at bounding box center [391, 62] width 47 height 7
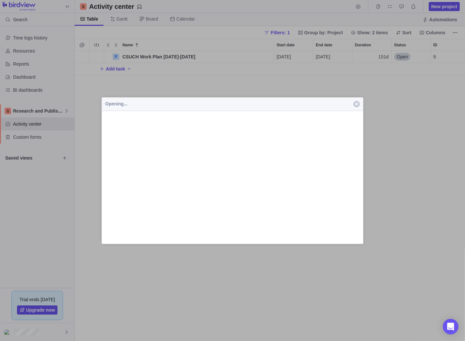
click at [355, 103] on span "button" at bounding box center [356, 104] width 7 height 7
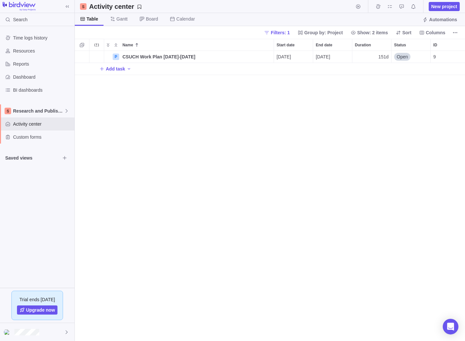
scroll to position [0, 0]
click at [456, 32] on icon "More actions" at bounding box center [454, 32] width 5 height 5
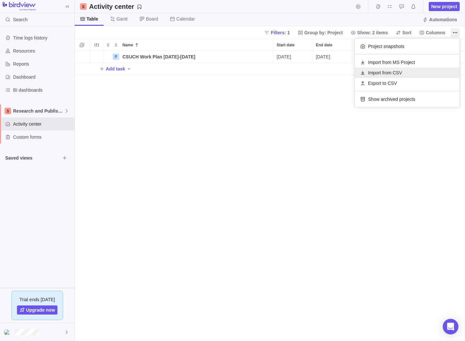
click at [387, 71] on span "Import from CSV" at bounding box center [385, 73] width 34 height 7
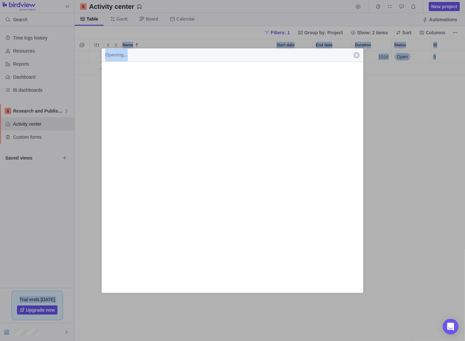
drag, startPoint x: 242, startPoint y: 54, endPoint x: -45, endPoint y: 74, distance: 287.7
click at [0, 74] on html "Search Time logs history Resources Reports Dashboard BI dashboards Research and…" at bounding box center [232, 170] width 465 height 341
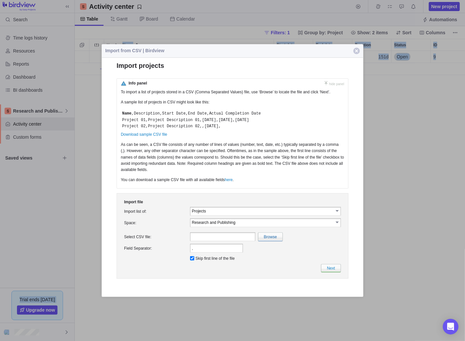
drag, startPoint x: 188, startPoint y: 58, endPoint x: 23, endPoint y: 84, distance: 167.3
click at [23, 84] on body "Search Time logs history Resources Reports Dashboard BI dashboards Research and…" at bounding box center [232, 170] width 465 height 341
click at [256, 54] on span "Import from CSV | Birdview" at bounding box center [223, 50] width 242 height 13
click at [246, 50] on span "Import from CSV | Birdview" at bounding box center [223, 50] width 242 height 13
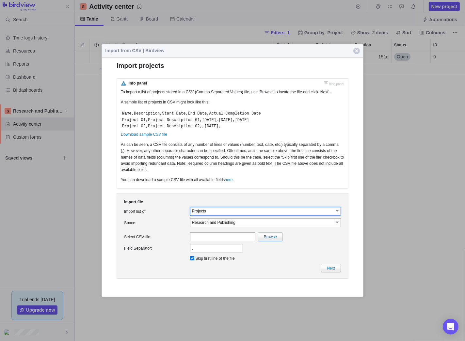
click at [233, 214] on input "Projects" at bounding box center [262, 211] width 141 height 6
click at [214, 199] on div "Import file Import list of: Projects select Space: Research and Publishing sele…" at bounding box center [233, 236] width 232 height 86
click at [209, 214] on input "Projects" at bounding box center [262, 211] width 141 height 6
drag, startPoint x: 209, startPoint y: 215, endPoint x: 203, endPoint y: 221, distance: 8.8
click at [203, 221] on li "Tasks" at bounding box center [265, 221] width 150 height 6
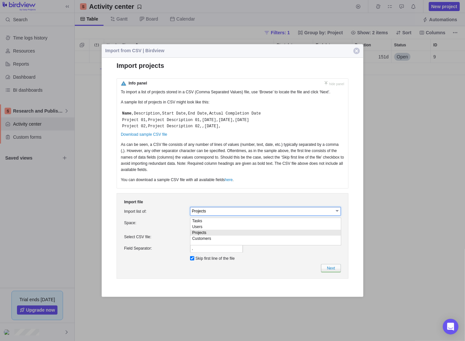
type input "Tasks"
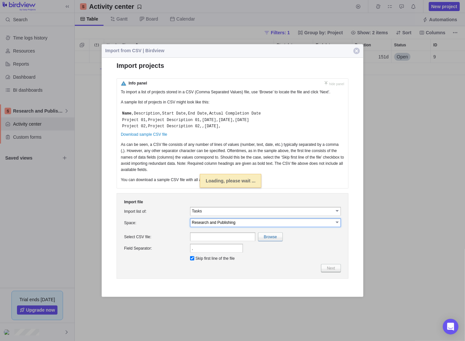
click at [217, 223] on input "Research and Publishing" at bounding box center [262, 223] width 141 height 6
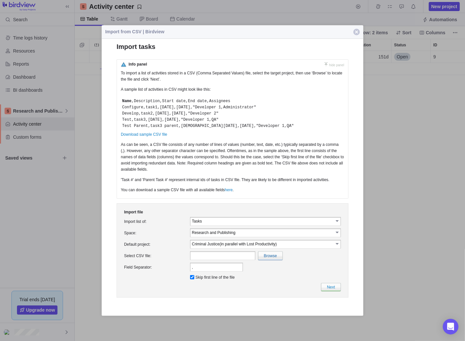
click at [245, 235] on input "Research and Publishing" at bounding box center [262, 233] width 141 height 6
click at [227, 251] on li "Research and Publishing" at bounding box center [265, 248] width 150 height 6
click at [234, 246] on input "Criminal Justice(in parallel with Lost Productivity)" at bounding box center [262, 244] width 141 height 6
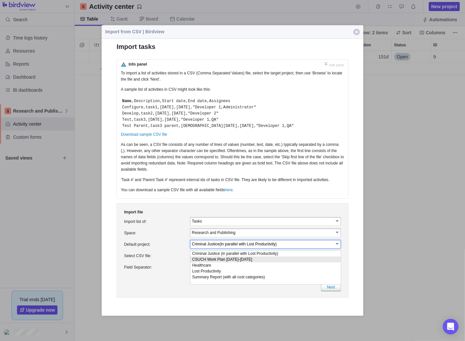
click at [244, 261] on li "CSUCH Work Plan [DATE]-[DATE]" at bounding box center [265, 260] width 150 height 6
type input "CSUCH Work Plan [DATE]-[DATE]"
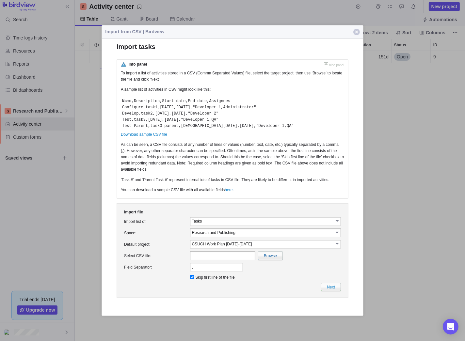
click at [260, 247] on input "CSUCH Work Plan [DATE]-[DATE]" at bounding box center [262, 244] width 141 height 6
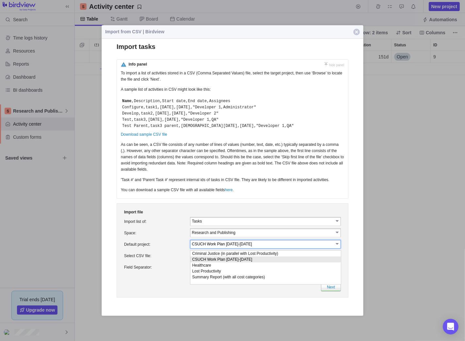
click at [242, 262] on li "CSUCH Work Plan [DATE]-[DATE]" at bounding box center [265, 260] width 150 height 6
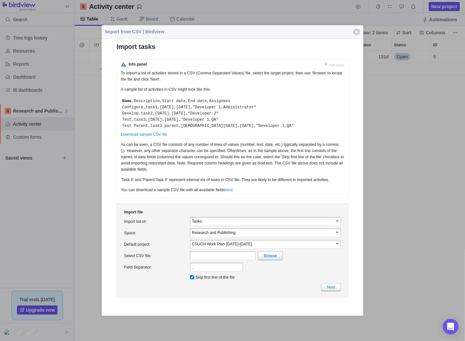
click at [209, 257] on input "text" at bounding box center [222, 255] width 65 height 9
click at [266, 260] on input "file" at bounding box center [128, 256] width 309 height 8
type input "C:\fakepath\ProjectsImport.csv"
type input "ProjectsImport.csv"
click at [333, 285] on link "Next" at bounding box center [331, 287] width 20 height 8
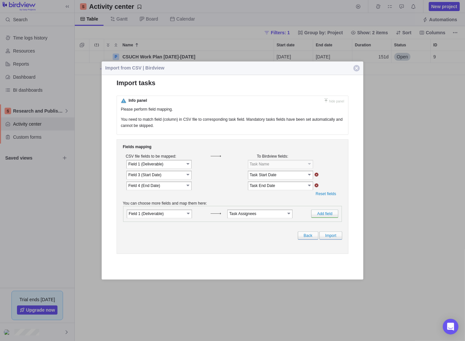
click at [187, 166] on link "select" at bounding box center [188, 164] width 6 height 7
click at [214, 166] on td at bounding box center [219, 164] width 17 height 10
click at [188, 177] on link "select" at bounding box center [188, 174] width 6 height 7
click at [168, 191] on li "Field 2 (Task)" at bounding box center [159, 192] width 65 height 6
type input "Field 2 (Task)"
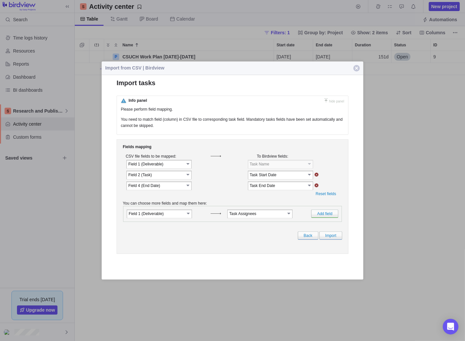
click at [308, 177] on link "select" at bounding box center [310, 174] width 6 height 7
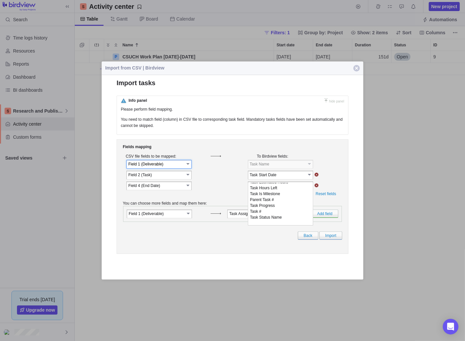
scroll to position [7, 0]
click at [183, 167] on input "Field 1 (Deliverable)" at bounding box center [156, 164] width 56 height 6
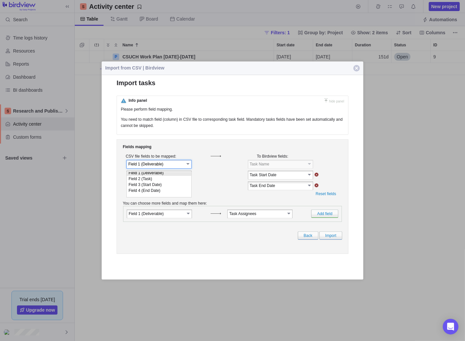
click at [189, 167] on link "select" at bounding box center [188, 164] width 6 height 7
click at [166, 178] on li "Field 1 (Deliverable)" at bounding box center [159, 175] width 65 height 6
click at [307, 167] on link "select" at bounding box center [310, 164] width 6 height 7
click at [324, 196] on link "Reset fields" at bounding box center [326, 194] width 21 height 5
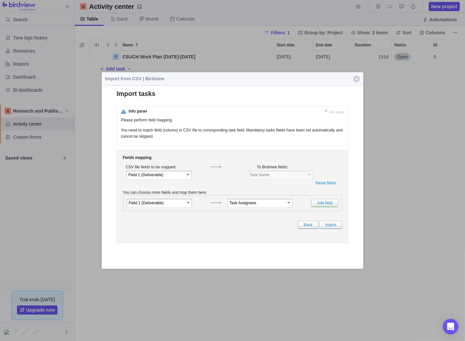
click at [187, 178] on link "select" at bounding box center [188, 174] width 6 height 7
click at [188, 178] on link "select" at bounding box center [188, 174] width 6 height 7
click at [167, 187] on li "Field 1 (Deliverable)" at bounding box center [159, 186] width 64 height 6
click at [186, 206] on link "select" at bounding box center [189, 202] width 6 height 7
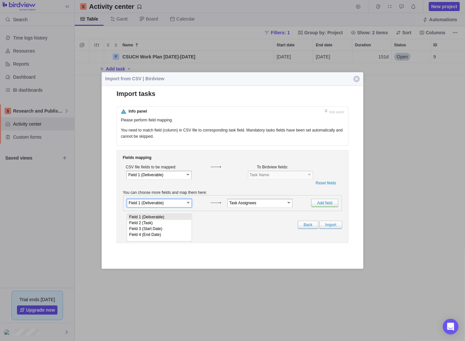
click at [171, 215] on li "Field 1 (Deliverable)" at bounding box center [159, 217] width 64 height 6
click at [289, 206] on link "select" at bounding box center [289, 202] width 6 height 7
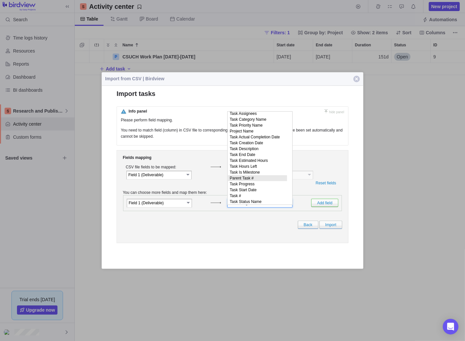
scroll to position [15, 0]
click at [323, 206] on link "Add field" at bounding box center [324, 203] width 27 height 8
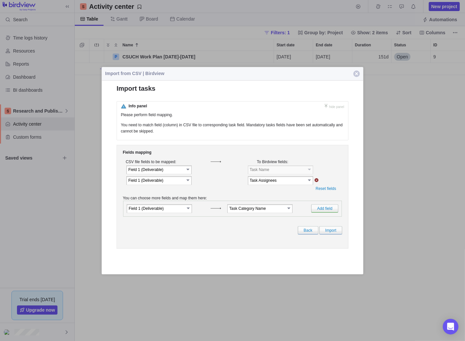
click at [265, 211] on input "Task Category Name" at bounding box center [257, 208] width 56 height 6
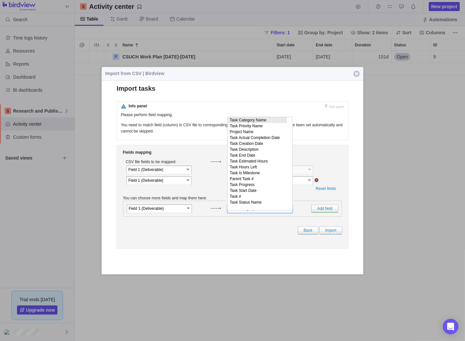
scroll to position [0, 0]
click at [262, 121] on li "Task Category Name" at bounding box center [257, 120] width 59 height 6
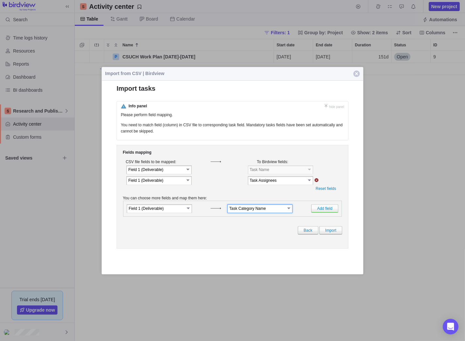
click at [310, 182] on link "select" at bounding box center [310, 180] width 6 height 7
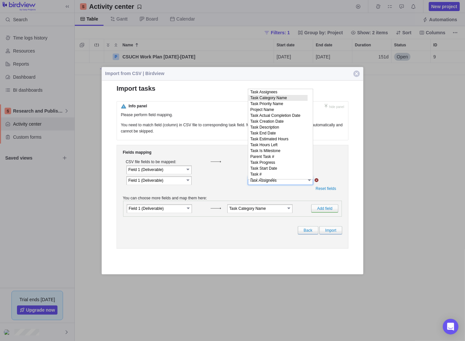
click at [284, 98] on li "Task Category Name" at bounding box center [277, 98] width 59 height 6
type input "Task Category Name"
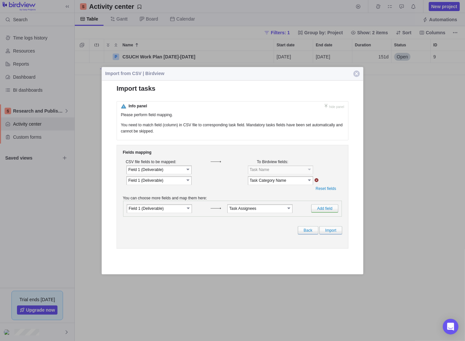
click at [323, 191] on link "Reset fields" at bounding box center [326, 188] width 21 height 5
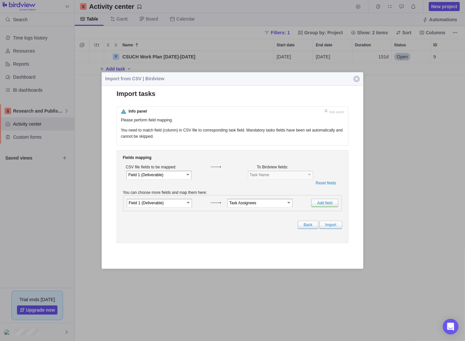
click at [190, 206] on link "select" at bounding box center [189, 202] width 6 height 7
click at [278, 206] on input "Task Assignees" at bounding box center [257, 203] width 56 height 6
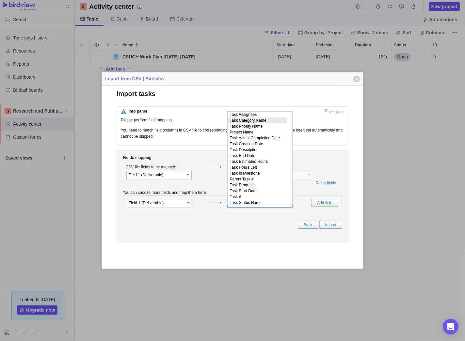
click at [266, 121] on li "Task Category Name" at bounding box center [257, 121] width 59 height 6
type input "Task Category Name"
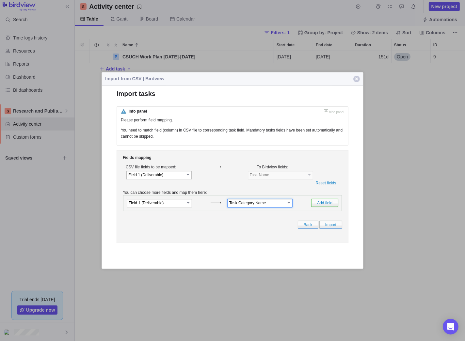
click at [327, 207] on link "Add field" at bounding box center [324, 203] width 27 height 8
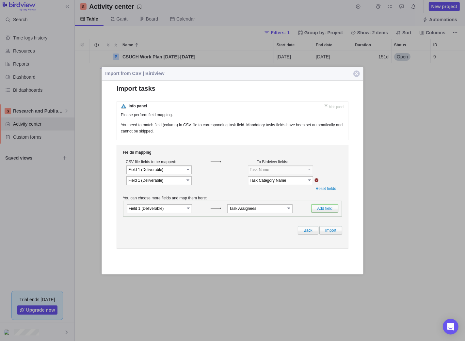
click at [316, 212] on link "Add field" at bounding box center [324, 208] width 27 height 8
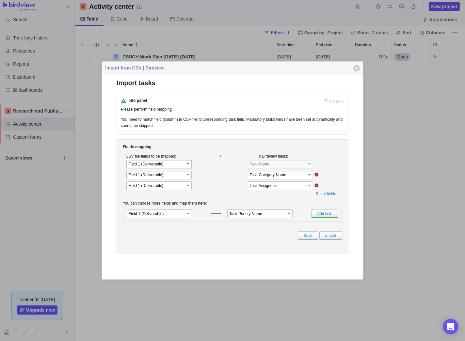
click at [191, 187] on link "select" at bounding box center [188, 185] width 6 height 7
click at [165, 205] on li "Field 2 (Task)" at bounding box center [159, 203] width 64 height 6
type input "Field 2 (Task)"
click at [308, 189] on link "select" at bounding box center [310, 185] width 6 height 7
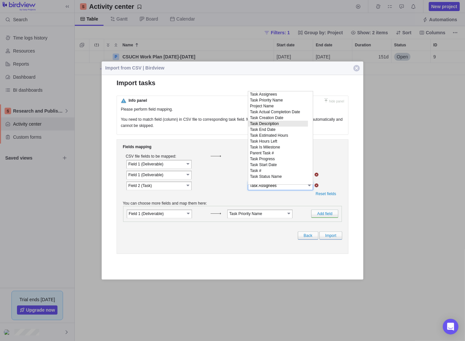
click at [285, 127] on li "Task Description" at bounding box center [278, 124] width 60 height 6
type input "Task Description"
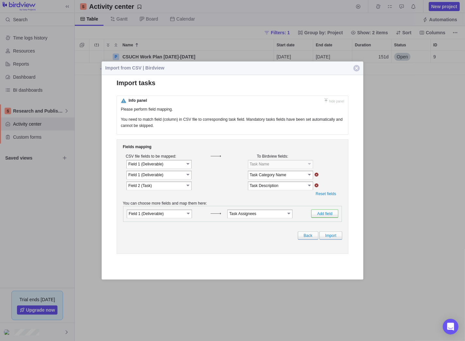
click at [324, 218] on link "Add field" at bounding box center [324, 214] width 27 height 8
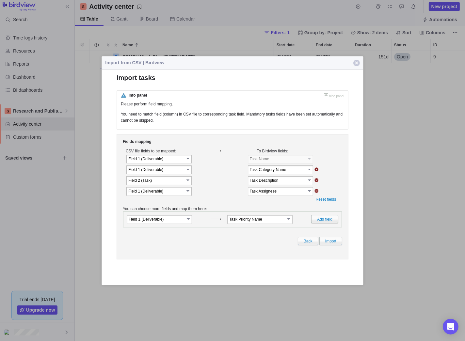
click at [188, 194] on link "select" at bounding box center [188, 190] width 6 height 7
click at [174, 216] on li "Field 3 (Start Date)" at bounding box center [159, 214] width 64 height 6
type input "Field 3 (Start Date)"
click at [308, 193] on link "select" at bounding box center [310, 190] width 6 height 7
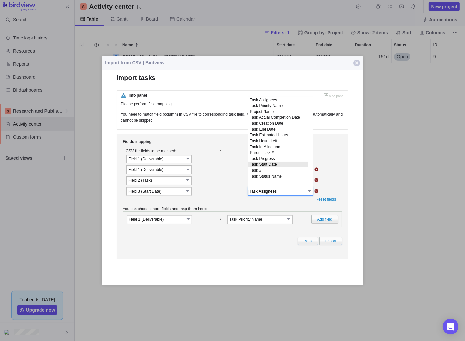
click at [280, 167] on li "Task Start Date" at bounding box center [278, 164] width 60 height 6
type input "Task Start Date"
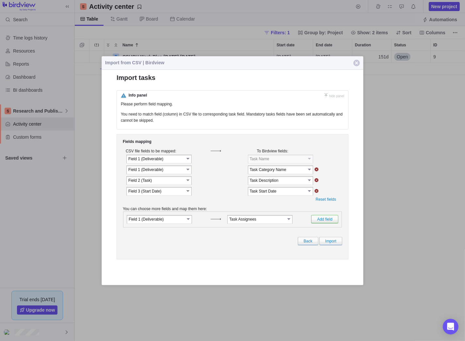
click at [322, 221] on link "Add field" at bounding box center [324, 219] width 27 height 8
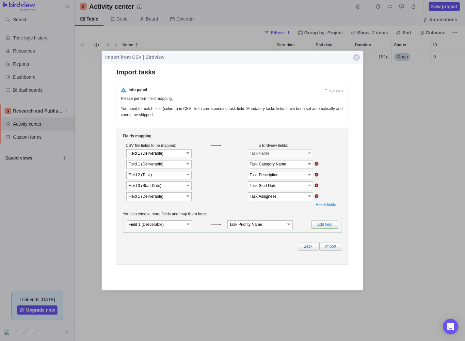
click at [188, 199] on link "select" at bounding box center [188, 196] width 6 height 7
click at [162, 227] on li "Field 4 (End Date)" at bounding box center [159, 225] width 64 height 6
type input "Field 4 (End Date)"
click at [310, 199] on link "select" at bounding box center [310, 196] width 6 height 7
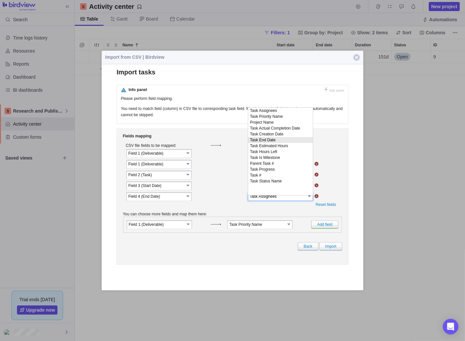
click at [297, 143] on li "Task End Date" at bounding box center [280, 140] width 65 height 6
type input "Task End Date"
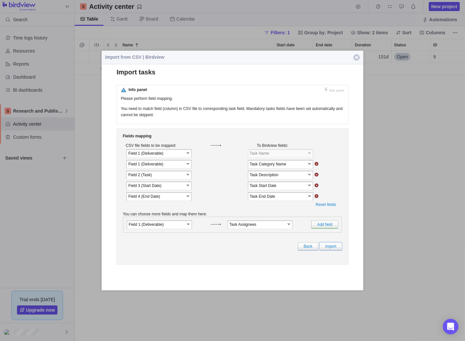
click at [335, 250] on link "Import" at bounding box center [330, 246] width 23 height 8
click at [335, 256] on form "Loading, please wait ... {1} ##LOC[Cancel]## {1} {2} OK Cancel" at bounding box center [232, 168] width 261 height 200
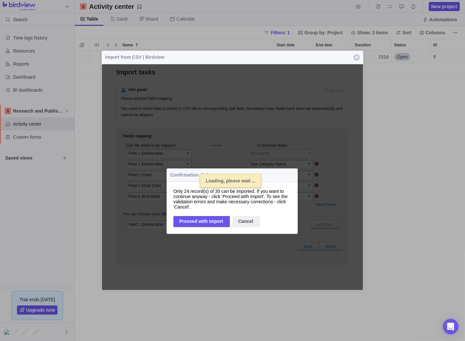
select select
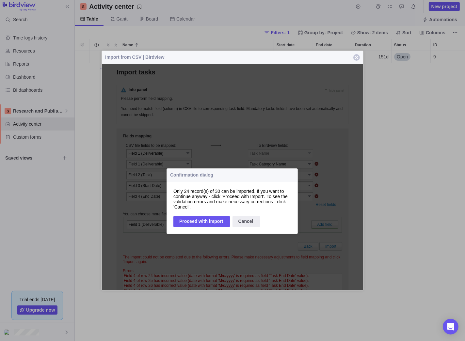
scroll to position [285, 385]
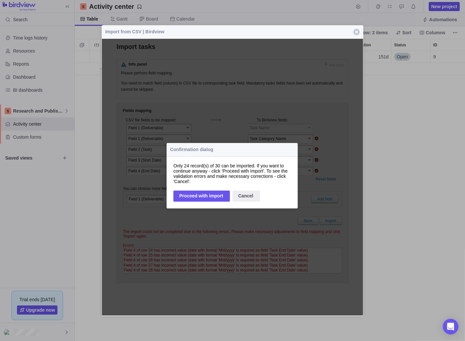
click at [206, 196] on div "Proceed with import" at bounding box center [201, 195] width 56 height 11
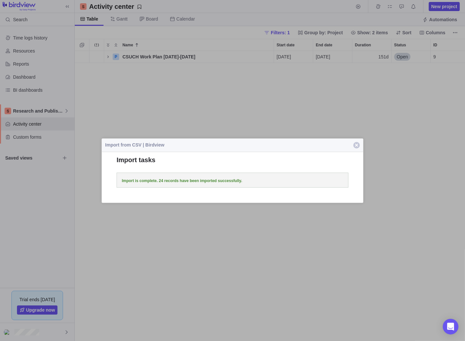
click at [358, 146] on span "button" at bounding box center [356, 145] width 7 height 7
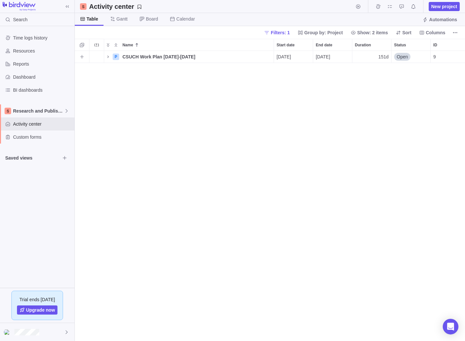
click at [106, 55] on icon "Name" at bounding box center [107, 56] width 5 height 5
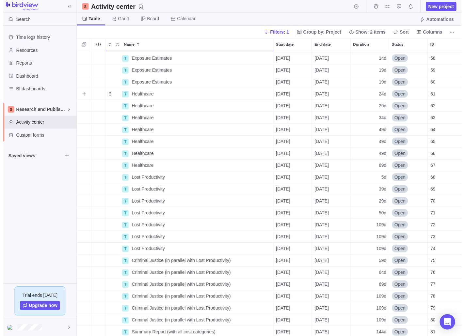
scroll to position [0, 0]
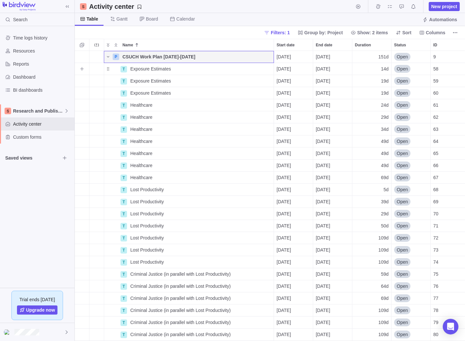
click at [0, 0] on span "Details" at bounding box center [0, 0] width 0 height 0
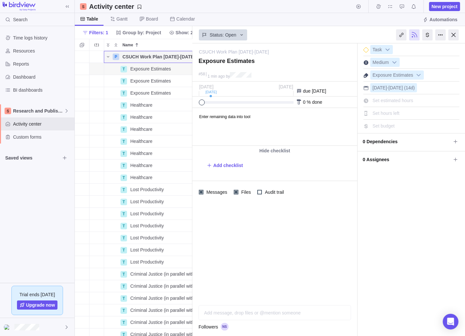
click at [456, 35] on div at bounding box center [453, 34] width 10 height 11
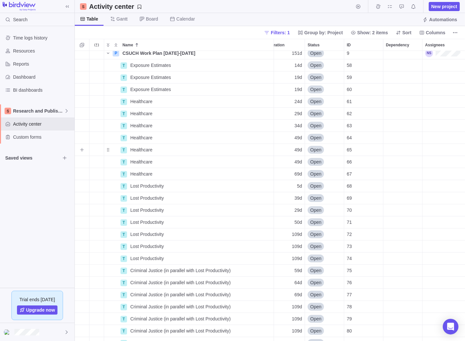
scroll to position [0, 87]
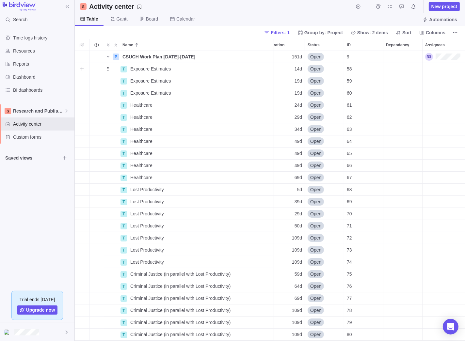
click at [159, 69] on span "Exposure Estimates" at bounding box center [150, 69] width 41 height 7
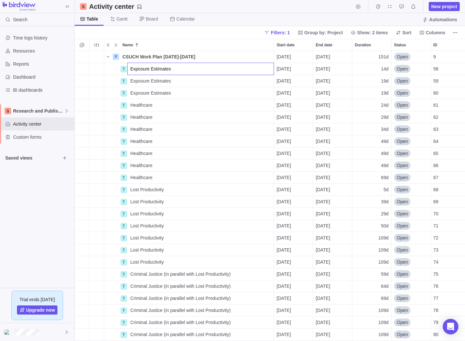
click at [221, 85] on div "P CSUCH Work Plan [DATE]-[DATE] Details [DATE] [DATE] 151d Open 9 T Exposure Es…" at bounding box center [270, 196] width 390 height 290
click at [456, 33] on icon "More actions" at bounding box center [454, 32] width 5 height 5
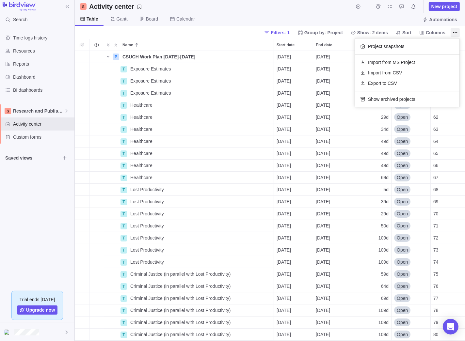
click at [221, 14] on body "Search Time logs history Resources Reports Dashboard BI dashboards Research and…" at bounding box center [232, 170] width 465 height 341
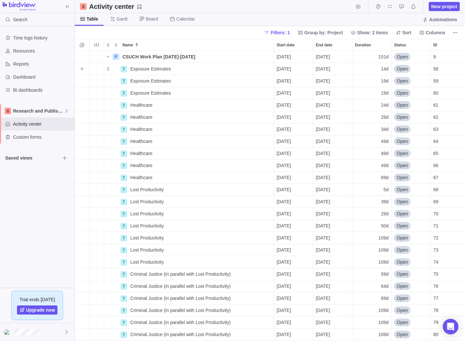
click at [166, 70] on span "Exposure Estimates" at bounding box center [150, 69] width 41 height 7
click at [236, 96] on div "P CSUCH Work Plan [DATE]-[DATE] Details [DATE] [DATE] 151d Open 9 T Exposure Es…" at bounding box center [270, 196] width 390 height 290
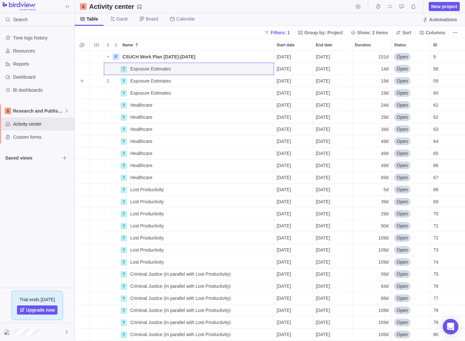
click at [0, 0] on span "Details" at bounding box center [0, 0] width 0 height 0
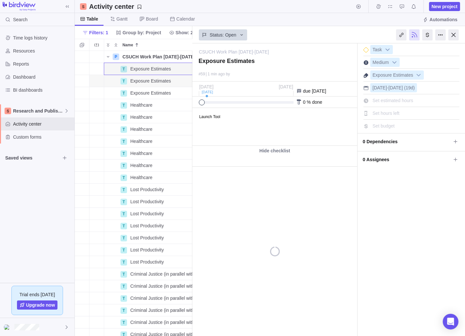
scroll to position [0, 87]
click at [454, 32] on div at bounding box center [453, 34] width 10 height 11
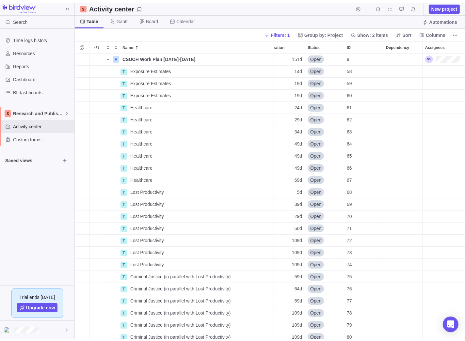
scroll to position [285, 385]
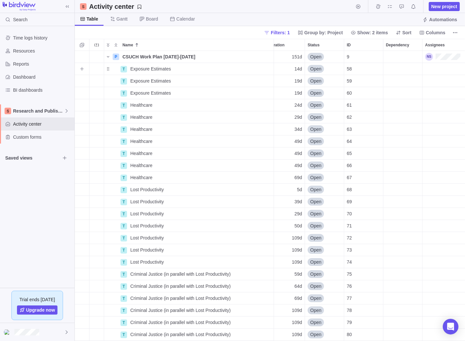
click at [160, 69] on span "Exposure Estimates" at bounding box center [150, 69] width 41 height 7
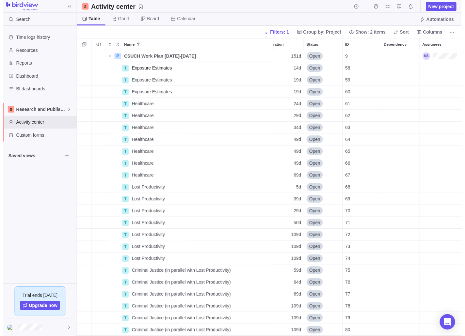
scroll to position [0, 0]
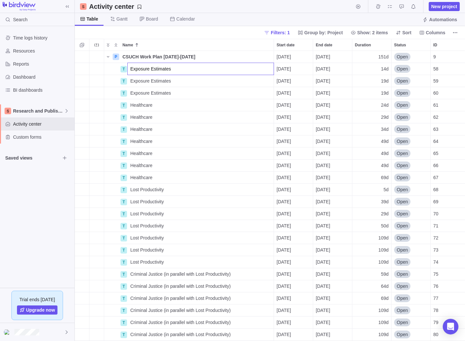
drag, startPoint x: 239, startPoint y: 70, endPoint x: 249, endPoint y: 70, distance: 9.5
click at [240, 70] on input "Exposure Estimates" at bounding box center [200, 69] width 147 height 12
click at [269, 80] on div "P CSUCH Work Plan [DATE]-[DATE] Details [DATE] [DATE] 151d Open 9 T Exposure Es…" at bounding box center [270, 196] width 390 height 290
click at [0, 0] on span "Details" at bounding box center [0, 0] width 0 height 0
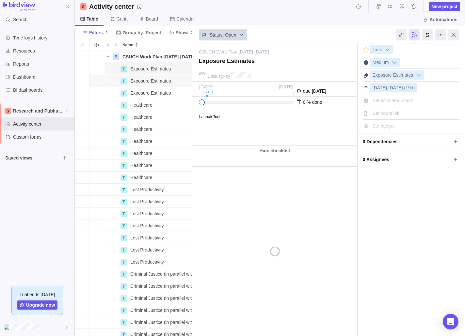
scroll to position [0, 87]
click at [454, 34] on div at bounding box center [453, 34] width 10 height 11
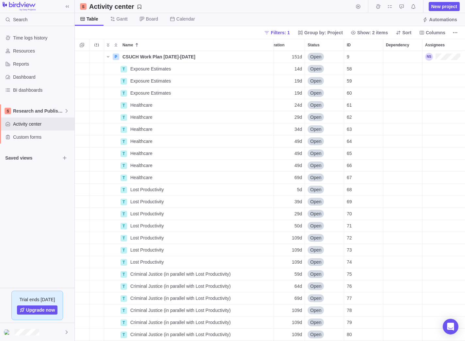
click at [458, 32] on span "More actions" at bounding box center [455, 32] width 9 height 9
click at [146, 32] on body "Search Time logs history Resources Reports Dashboard BI dashboards Research and…" at bounding box center [232, 170] width 465 height 341
